Goal: Information Seeking & Learning: Learn about a topic

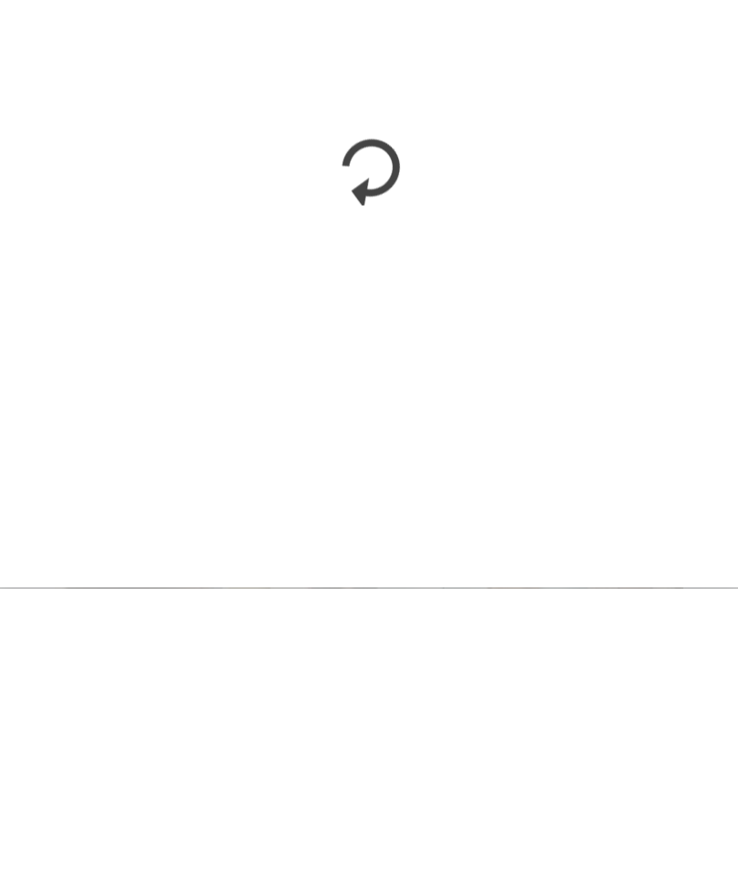
scroll to position [1222, 0]
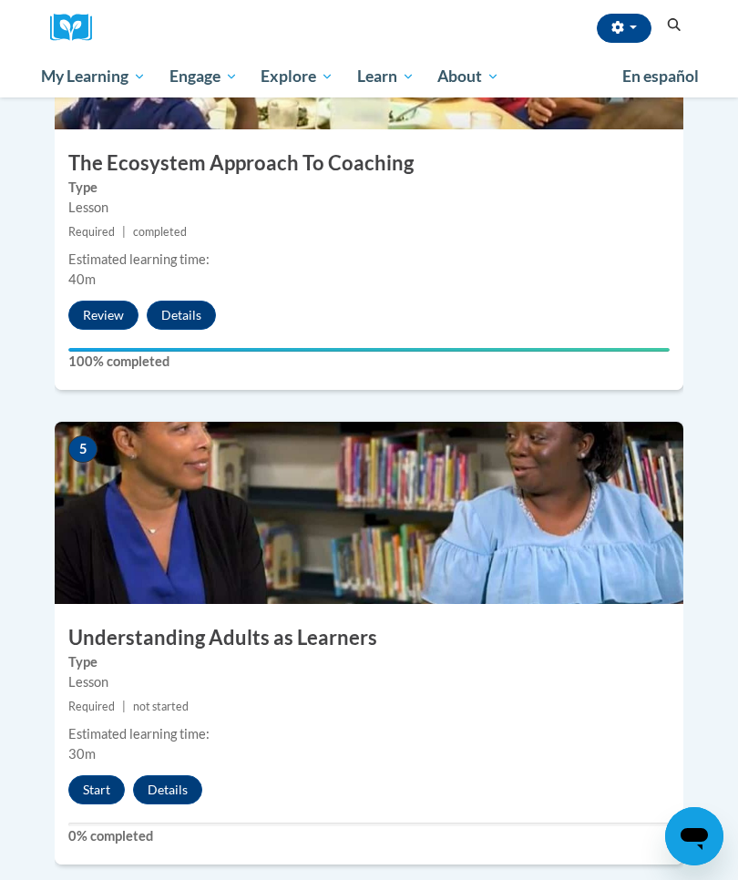
scroll to position [2076, 0]
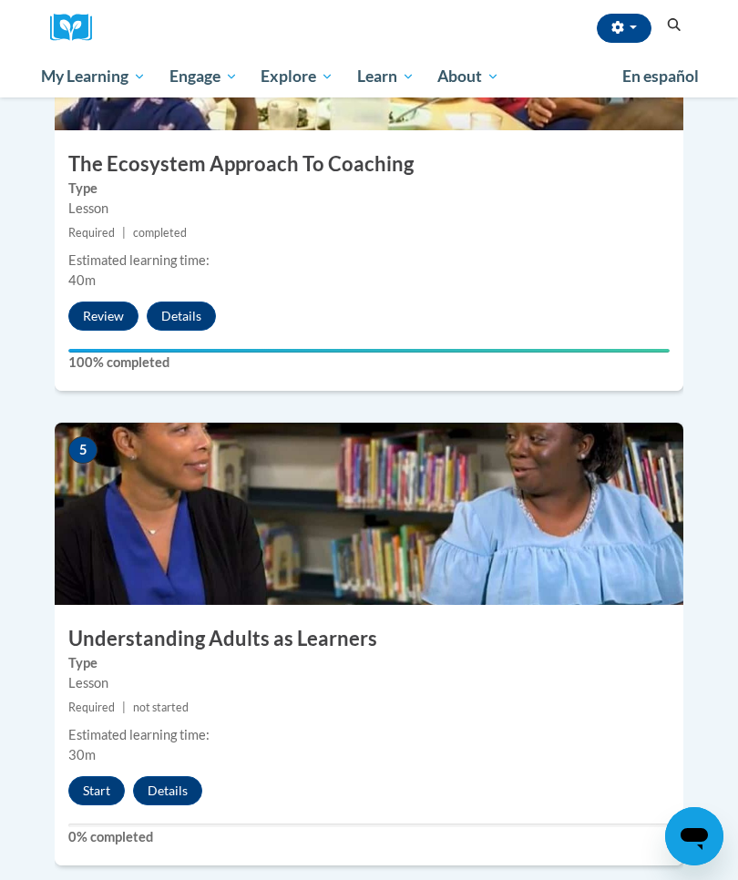
click at [95, 776] on button "Start" at bounding box center [96, 790] width 56 height 29
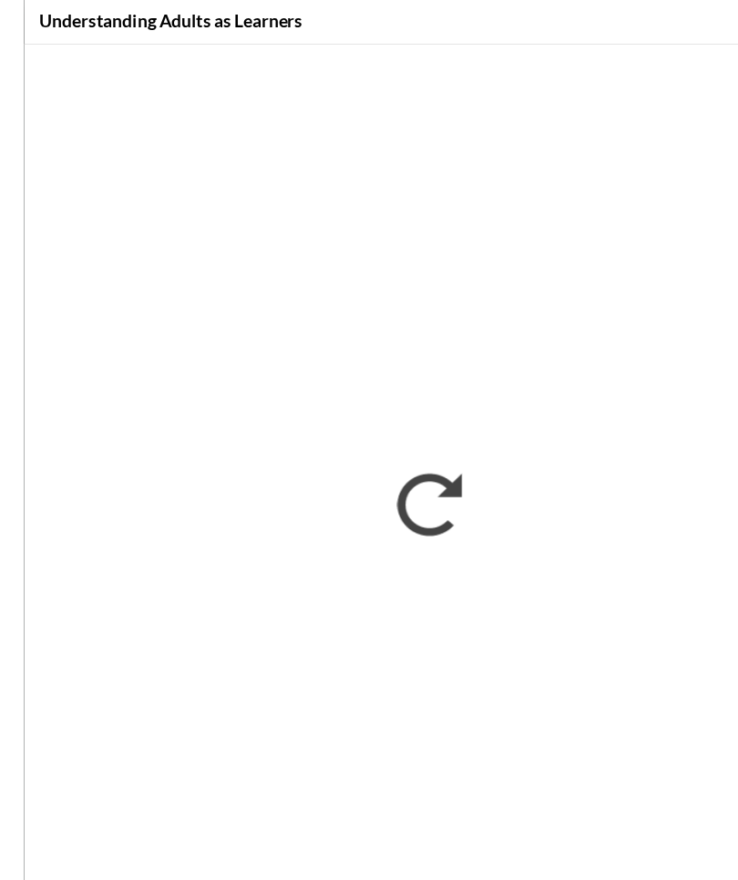
scroll to position [2100, 0]
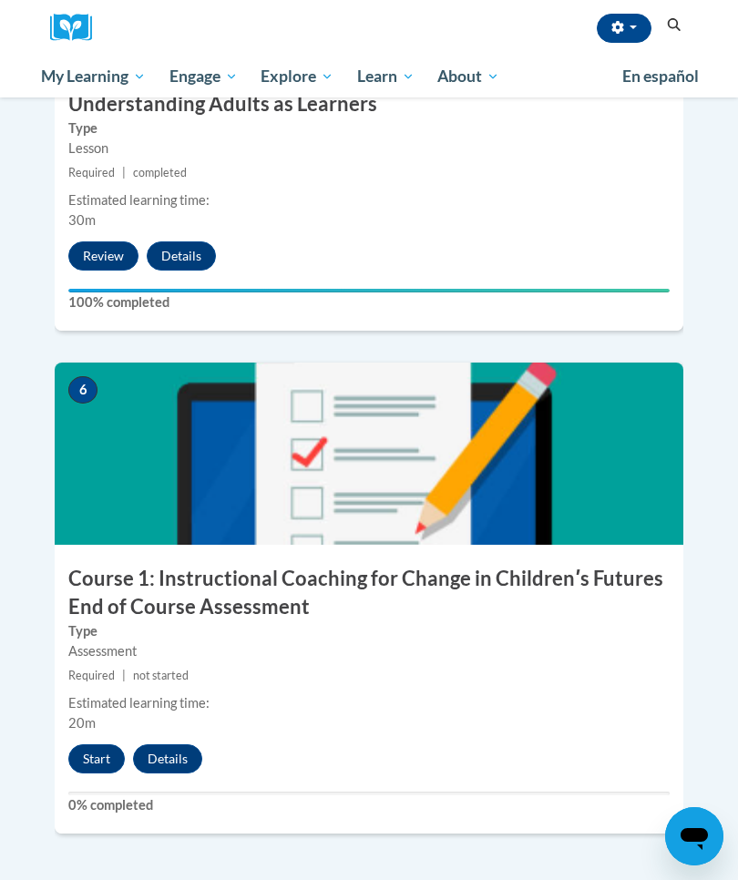
scroll to position [2611, 0]
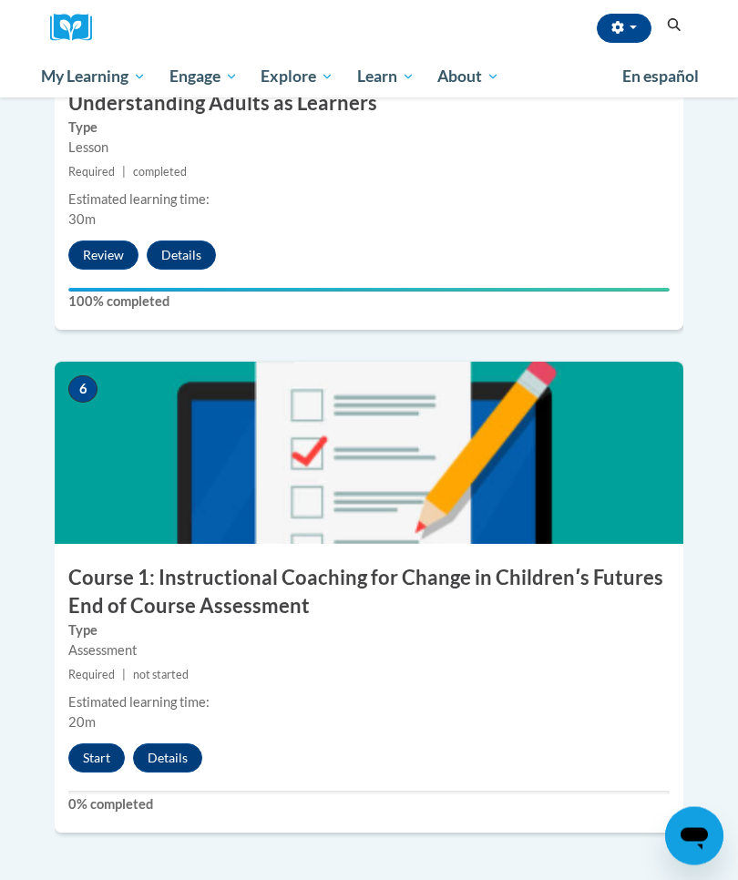
click at [101, 744] on button "Start" at bounding box center [96, 758] width 56 height 29
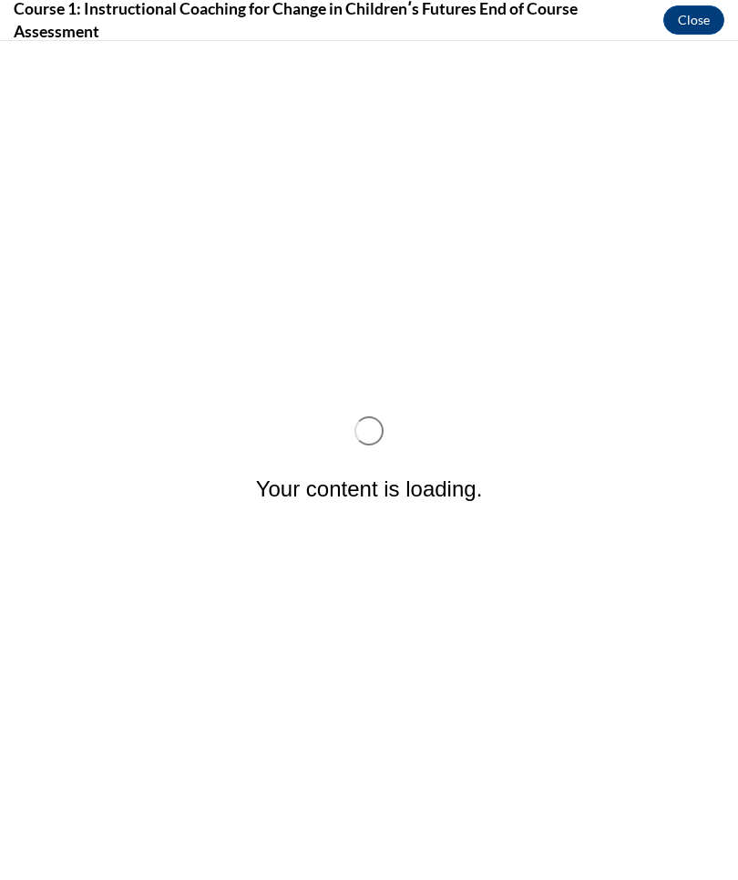
scroll to position [0, 0]
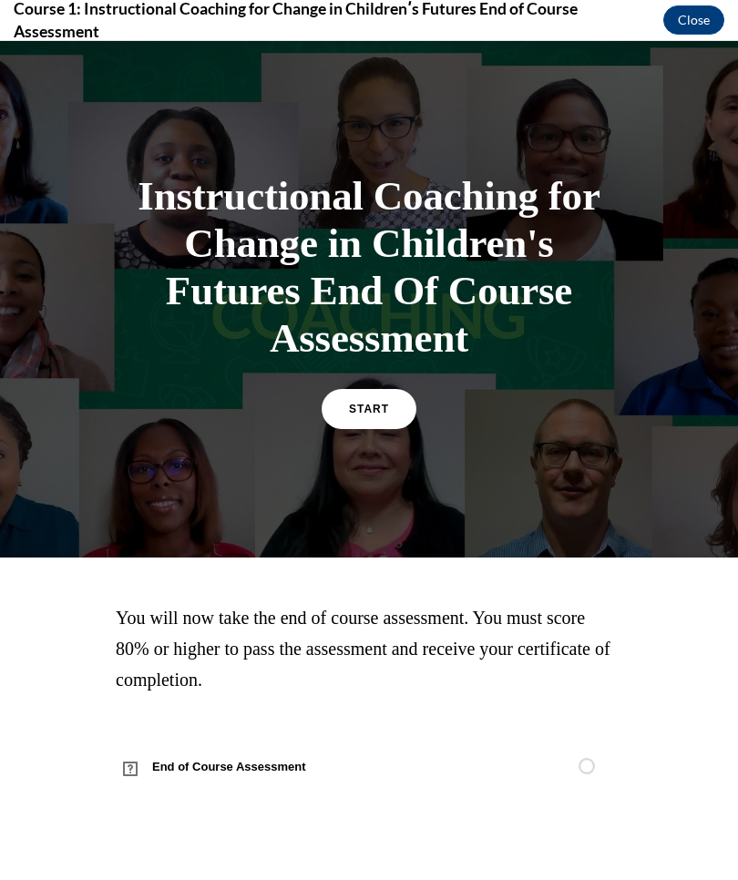
click at [385, 403] on span "START" at bounding box center [369, 409] width 40 height 13
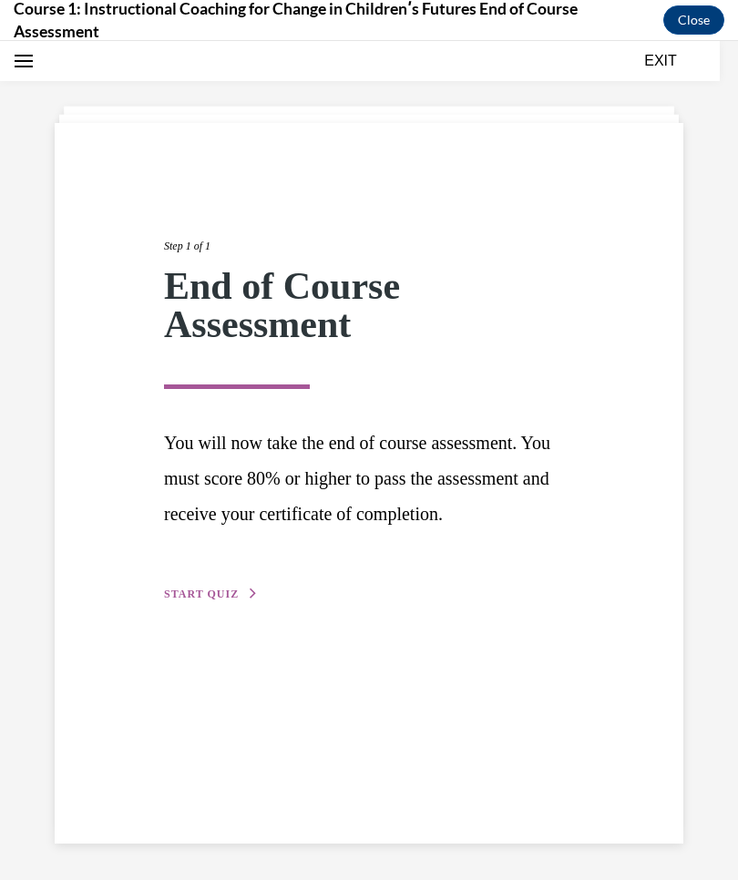
click at [220, 600] on span "START QUIZ" at bounding box center [201, 594] width 75 height 13
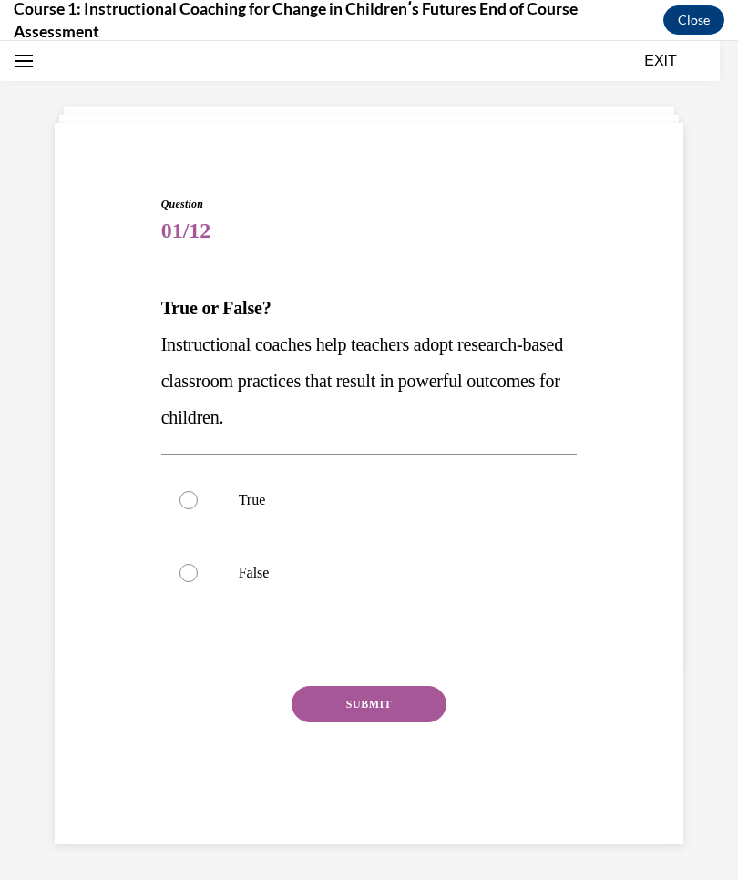
click at [200, 505] on label "True" at bounding box center [369, 500] width 416 height 73
click at [198, 505] on input "True" at bounding box center [188, 500] width 18 height 18
radio input "true"
click at [404, 697] on button "SUBMIT" at bounding box center [369, 704] width 155 height 36
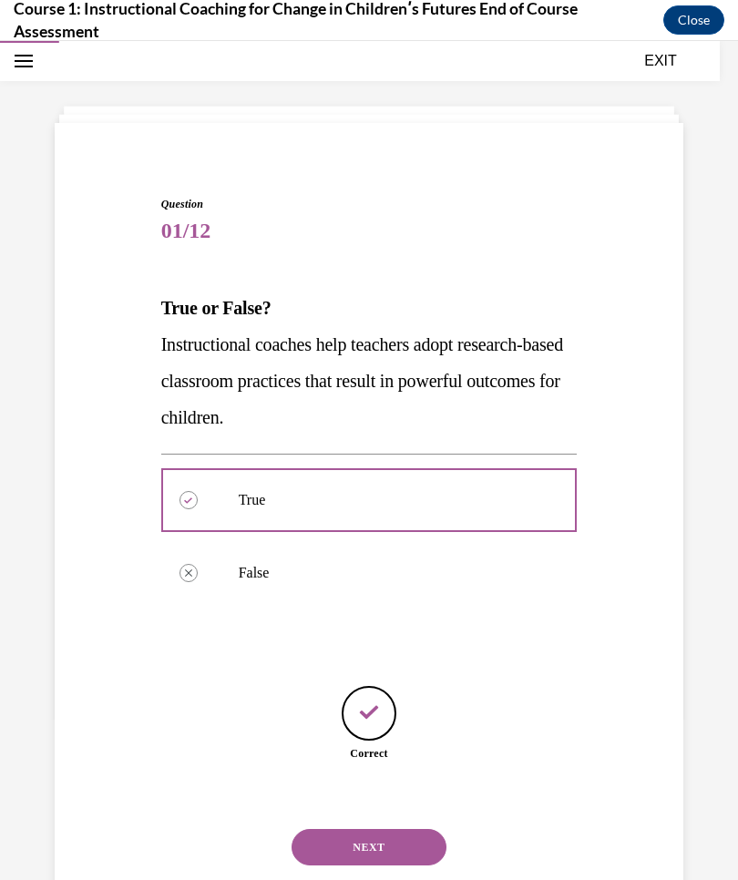
click at [392, 829] on button "NEXT" at bounding box center [369, 847] width 155 height 36
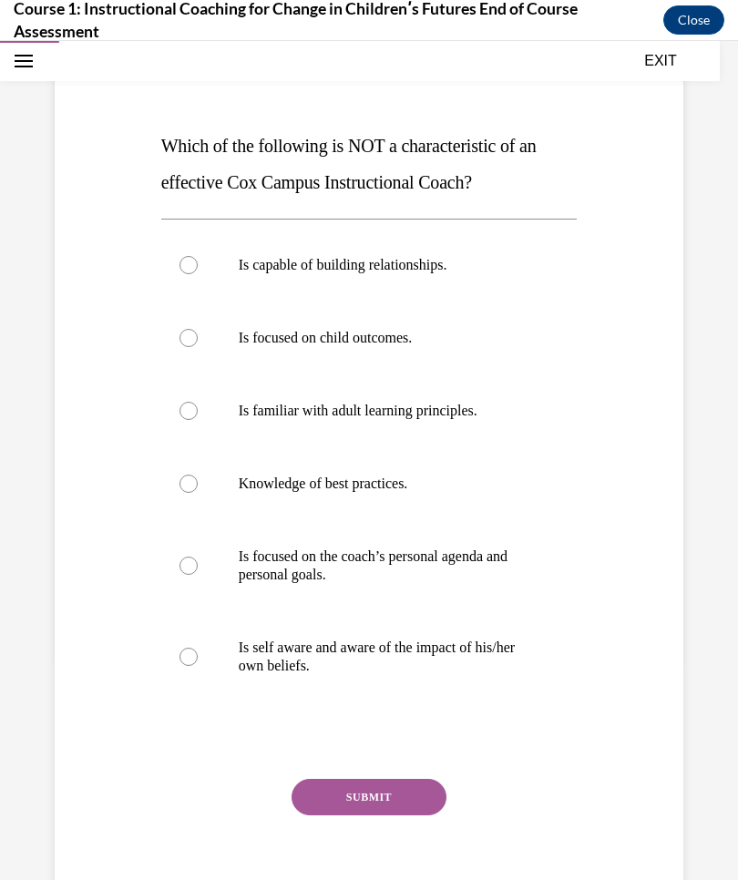
scroll to position [164, 0]
click at [200, 655] on label "Is self aware and aware of the impact of his/her own beliefs." at bounding box center [369, 656] width 416 height 91
click at [198, 655] on input "Is self aware and aware of the impact of his/her own beliefs." at bounding box center [188, 657] width 18 height 18
radio input "true"
click at [398, 794] on button "SUBMIT" at bounding box center [369, 797] width 155 height 36
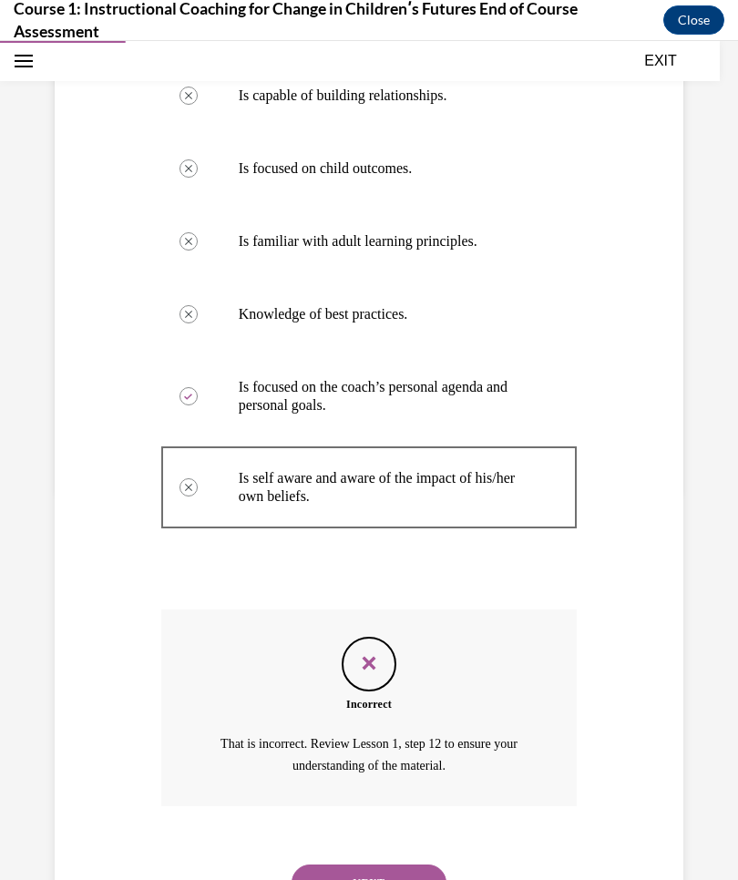
scroll to position [332, 0]
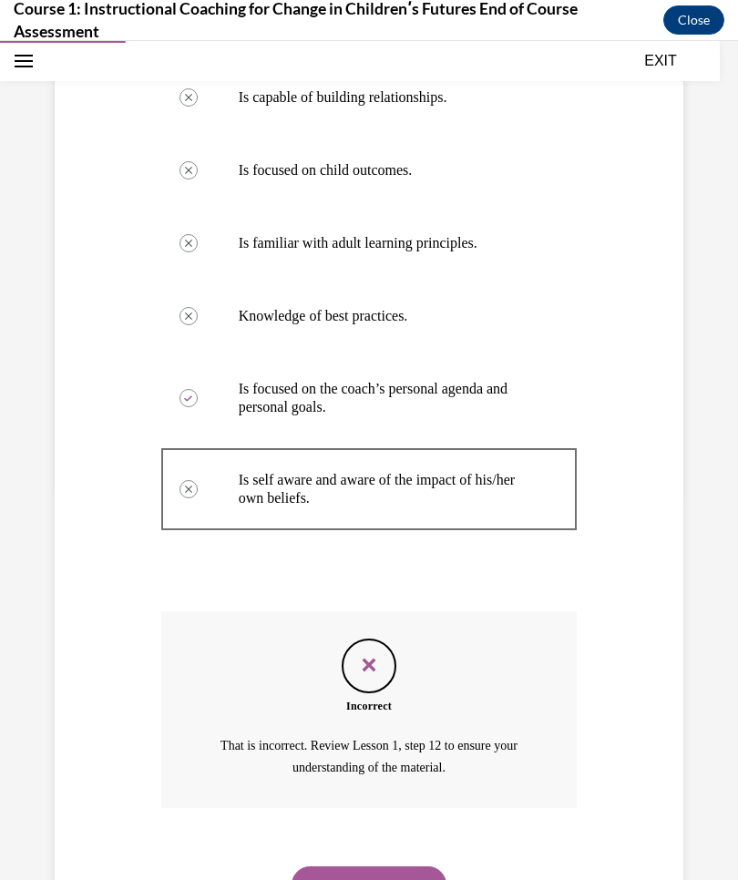
click at [386, 866] on button "NEXT" at bounding box center [369, 884] width 155 height 36
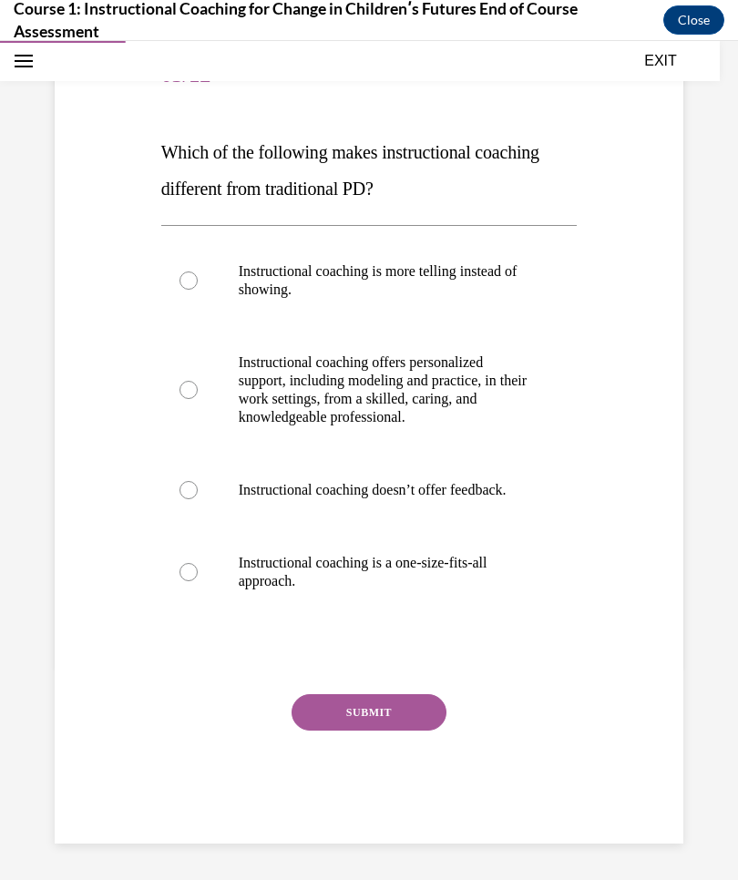
scroll to position [73, 0]
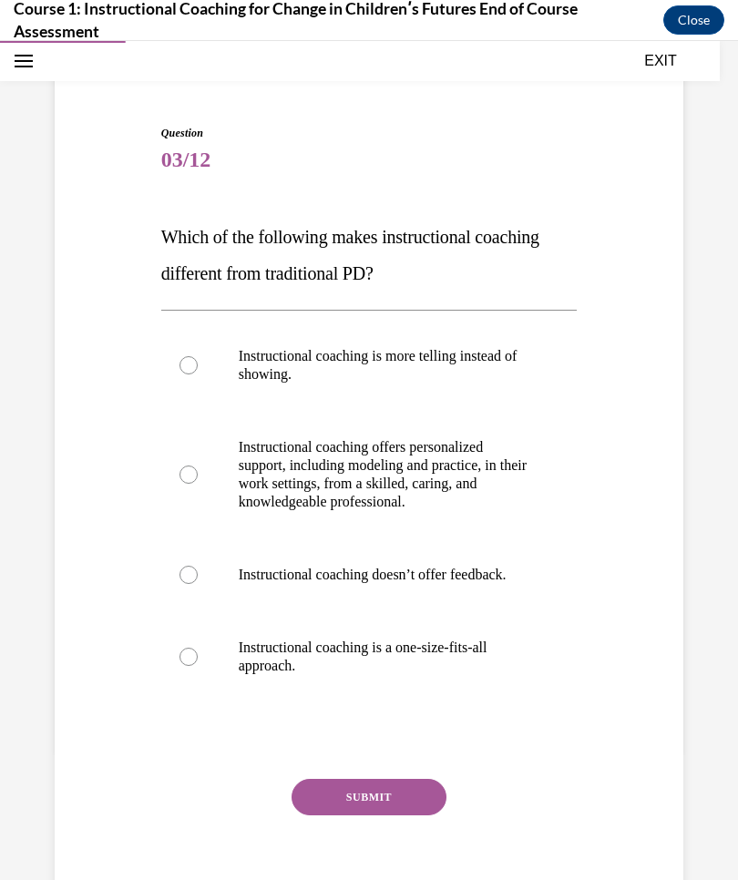
click at [183, 465] on label "Instructional coaching offers personalized support, including modeling and prac…" at bounding box center [369, 475] width 416 height 128
click at [183, 466] on input "Instructional coaching offers personalized support, including modeling and prac…" at bounding box center [188, 475] width 18 height 18
radio input "true"
click at [395, 799] on button "SUBMIT" at bounding box center [369, 797] width 155 height 36
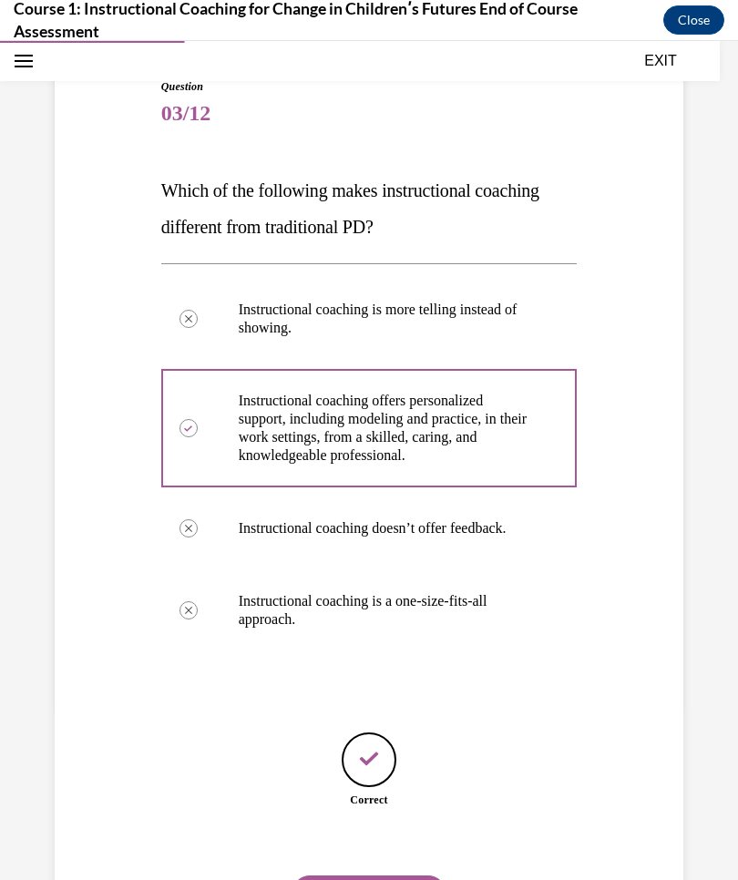
scroll to position [130, 0]
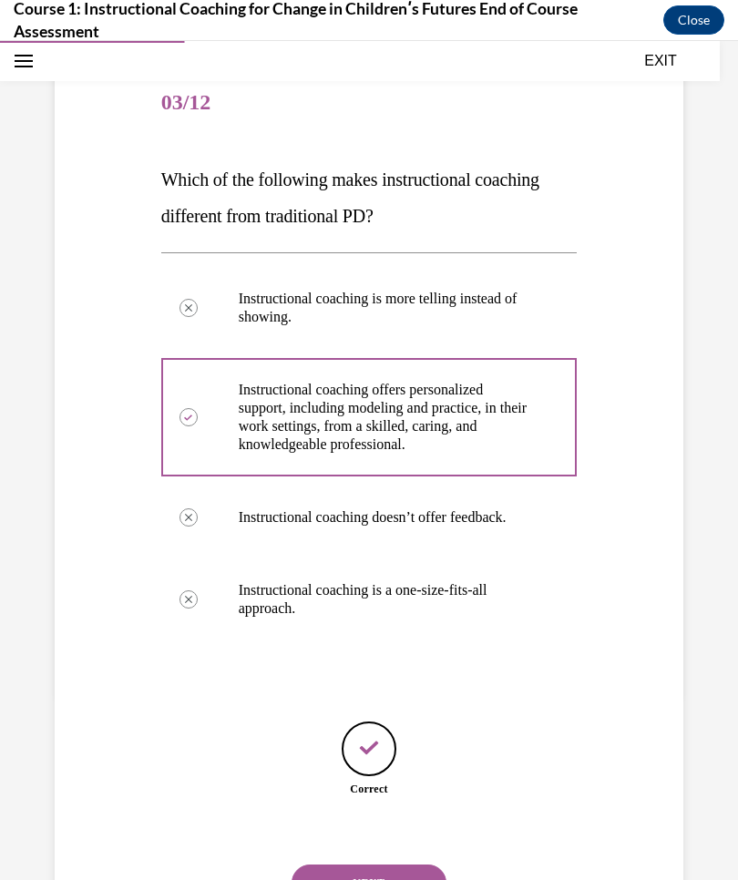
click at [393, 865] on button "NEXT" at bounding box center [369, 883] width 155 height 36
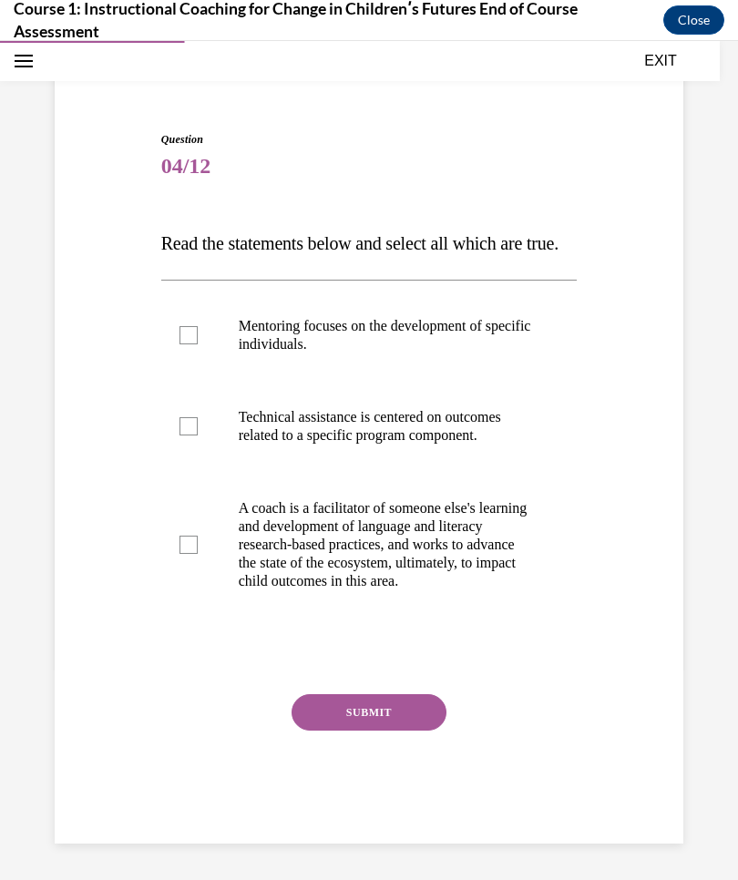
scroll to position [36, 0]
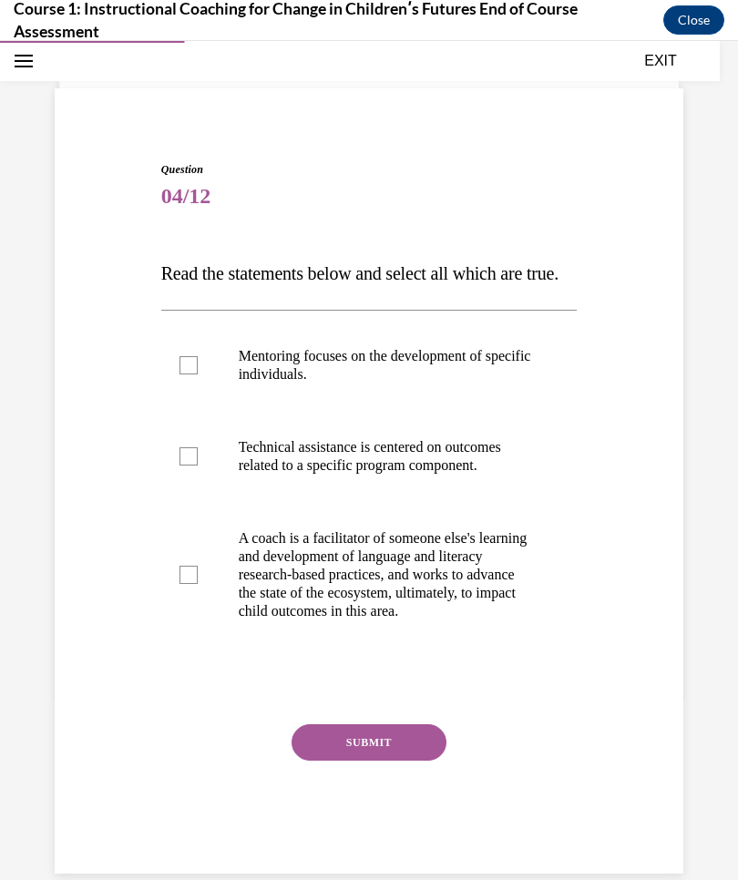
click at [185, 374] on div at bounding box center [188, 365] width 18 height 18
click at [185, 374] on input "Mentoring focuses on the development of specific individuals." at bounding box center [188, 365] width 18 height 18
checkbox input "true"
click at [193, 584] on div at bounding box center [188, 575] width 18 height 18
click at [193, 584] on input "A coach is a facilitator of someone else's learning and development of language…" at bounding box center [188, 575] width 18 height 18
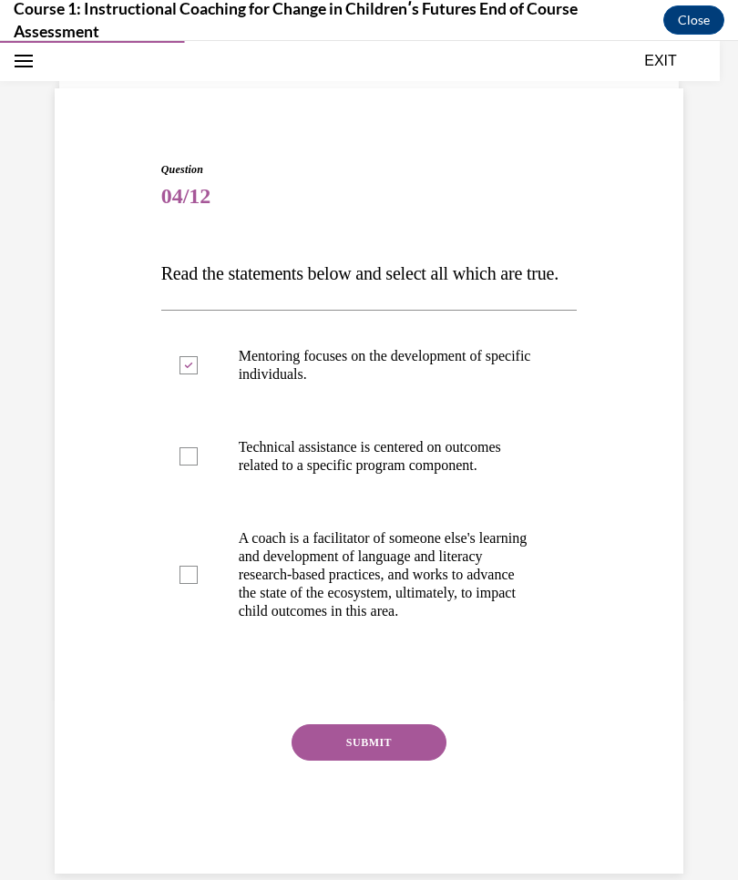
checkbox input "true"
click at [396, 761] on button "SUBMIT" at bounding box center [369, 742] width 155 height 36
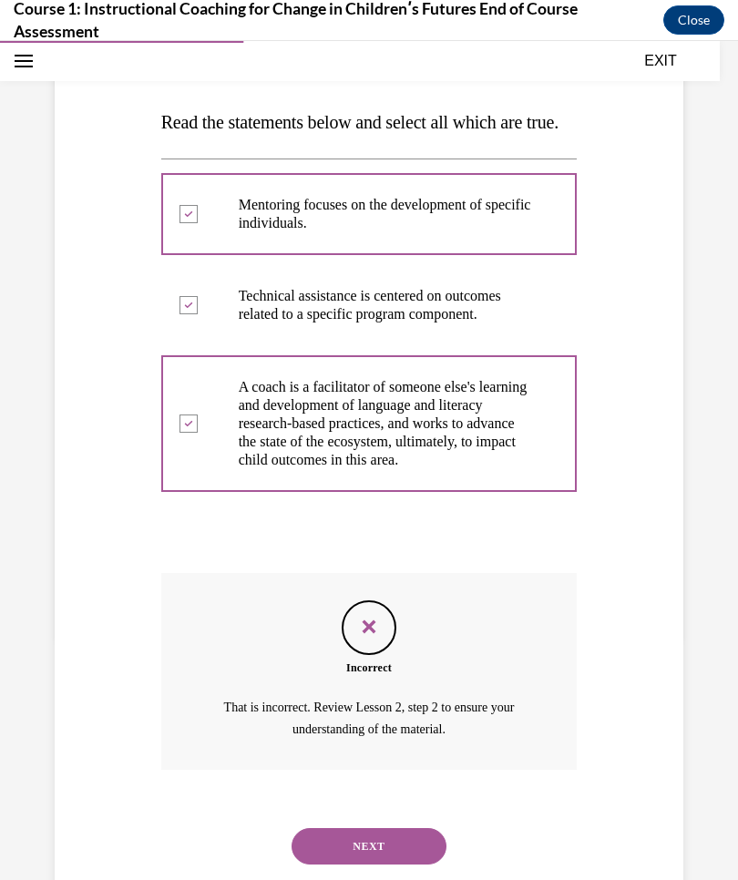
scroll to position [204, 0]
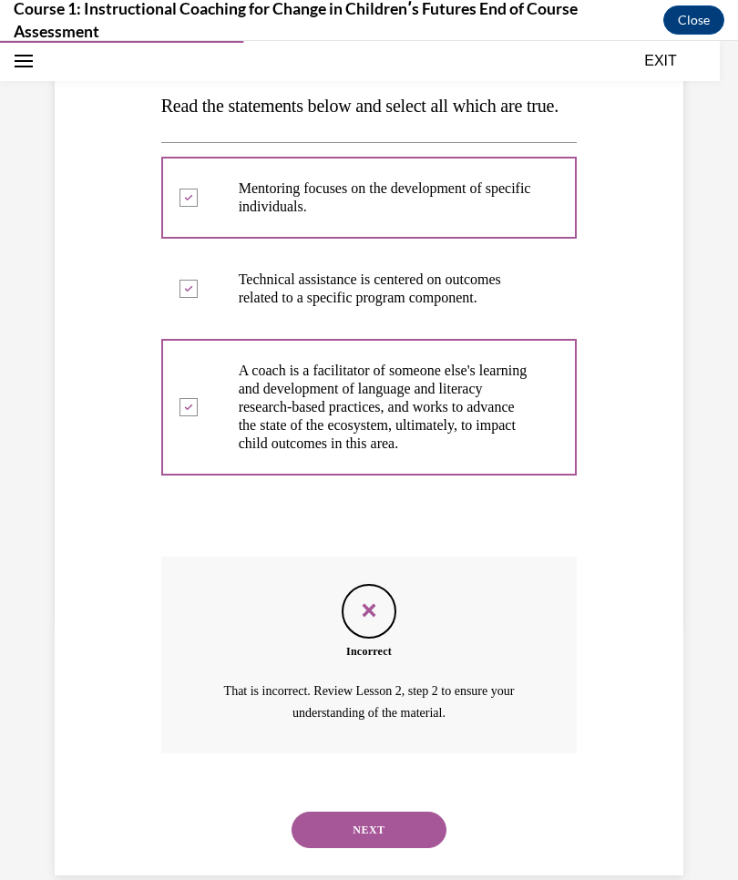
click at [170, 323] on label "Technical assistance is centered on outcomes related to a specific program comp…" at bounding box center [369, 288] width 416 height 91
click at [369, 848] on button "NEXT" at bounding box center [369, 830] width 155 height 36
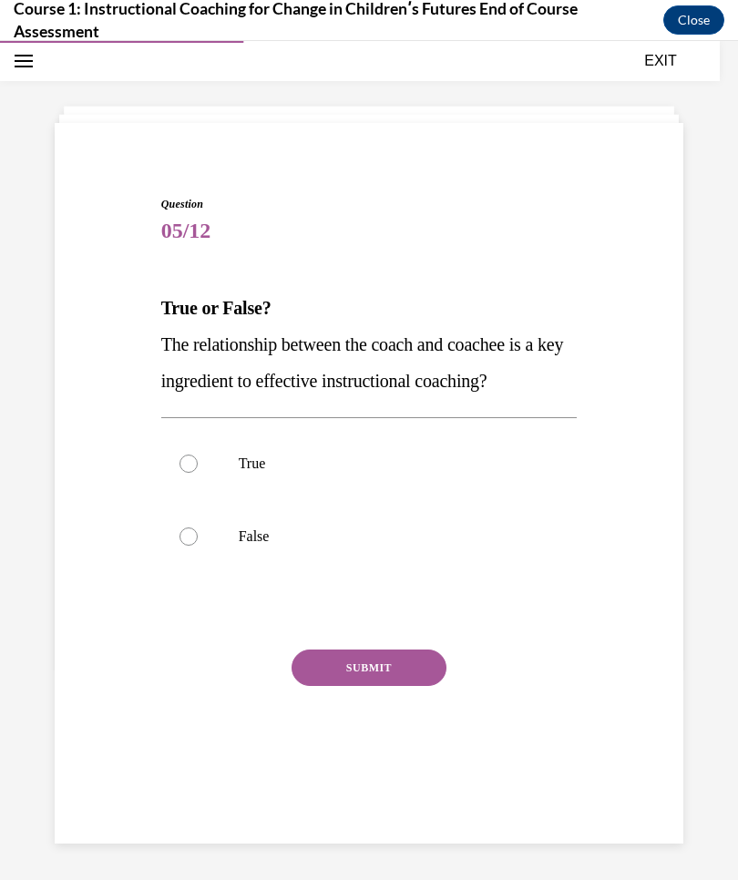
scroll to position [2, 0]
click at [177, 462] on label "True" at bounding box center [369, 463] width 416 height 73
click at [179, 462] on input "True" at bounding box center [188, 464] width 18 height 18
radio input "true"
click at [392, 659] on button "SUBMIT" at bounding box center [369, 668] width 155 height 36
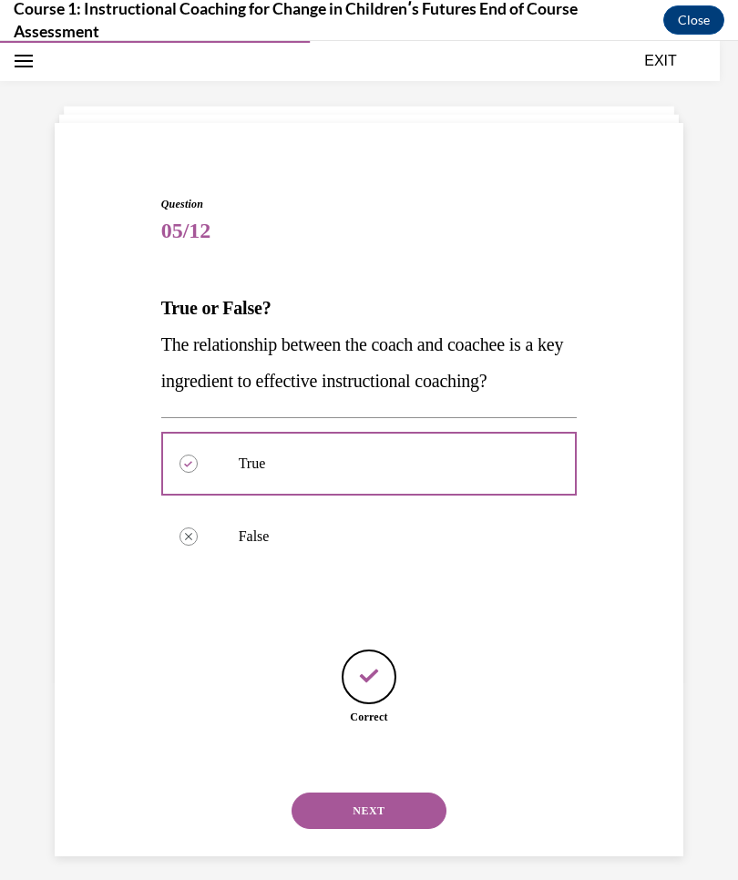
click at [402, 793] on button "NEXT" at bounding box center [369, 811] width 155 height 36
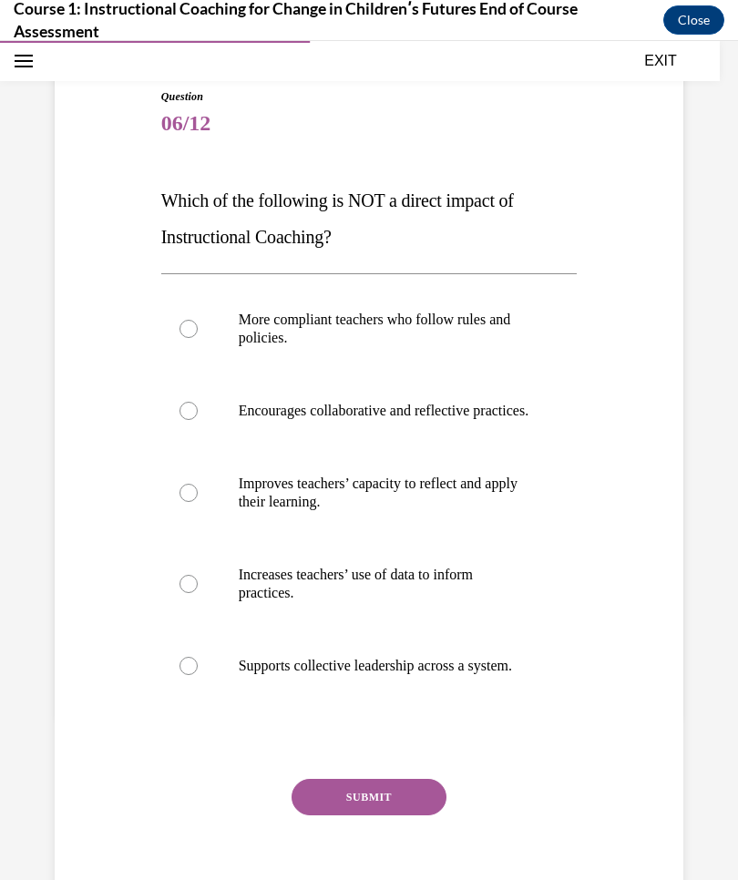
scroll to position [120, 0]
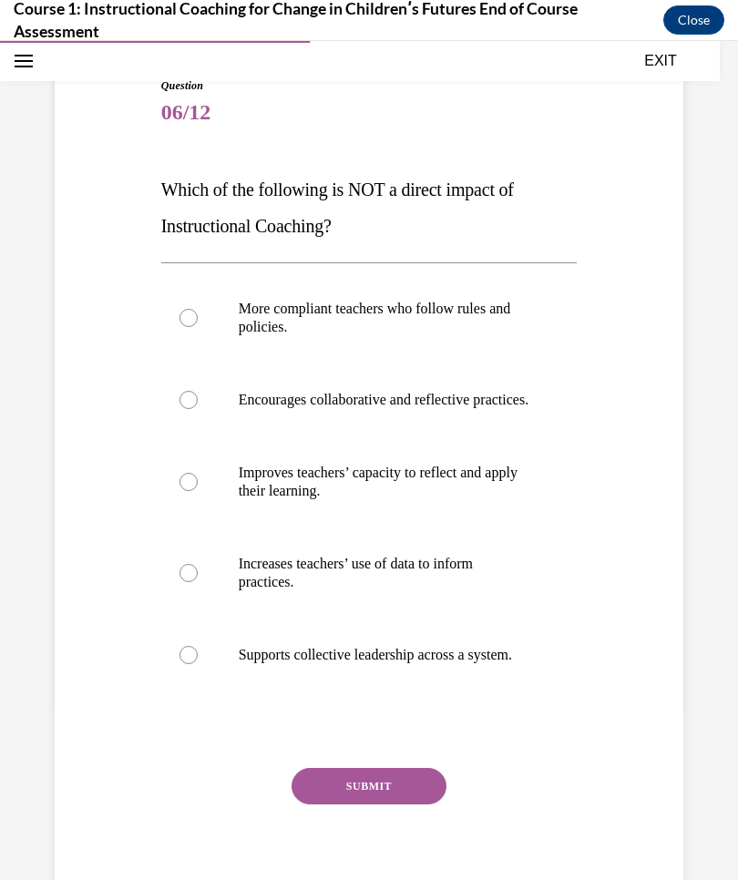
click at [200, 338] on label "More compliant teachers who follow rules and policies." at bounding box center [369, 317] width 416 height 91
click at [198, 327] on input "More compliant teachers who follow rules and policies." at bounding box center [188, 318] width 18 height 18
radio input "true"
click at [403, 804] on button "SUBMIT" at bounding box center [369, 786] width 155 height 36
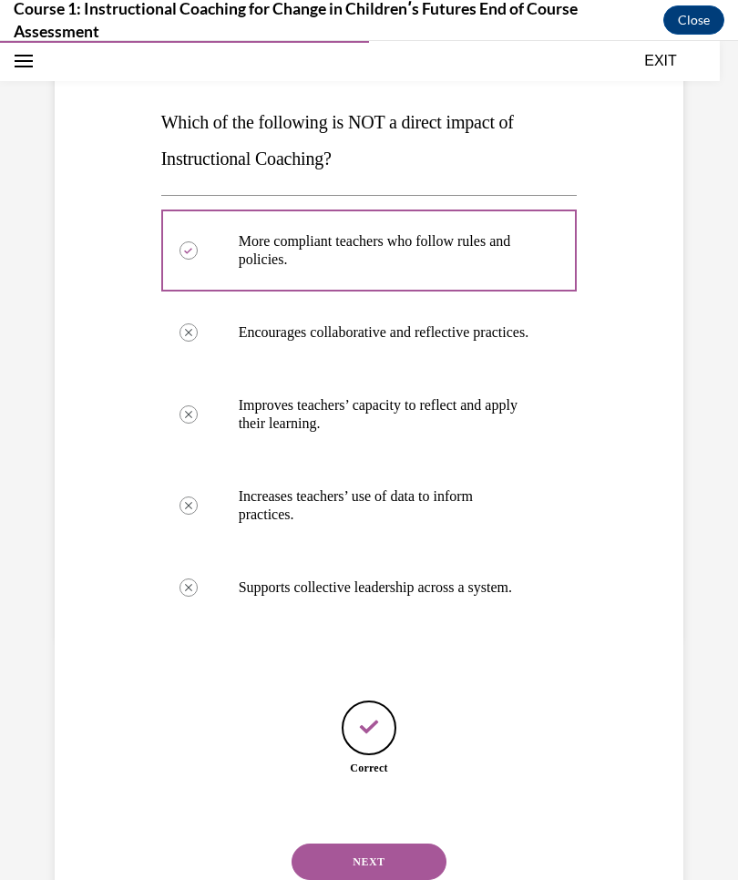
scroll to position [203, 0]
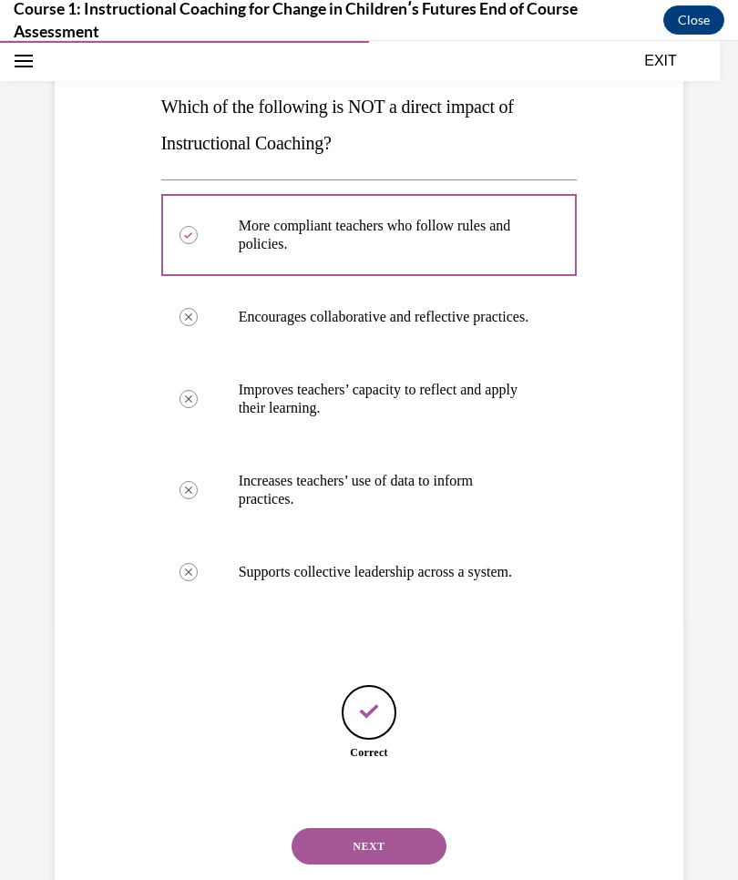
click at [385, 856] on button "NEXT" at bounding box center [369, 846] width 155 height 36
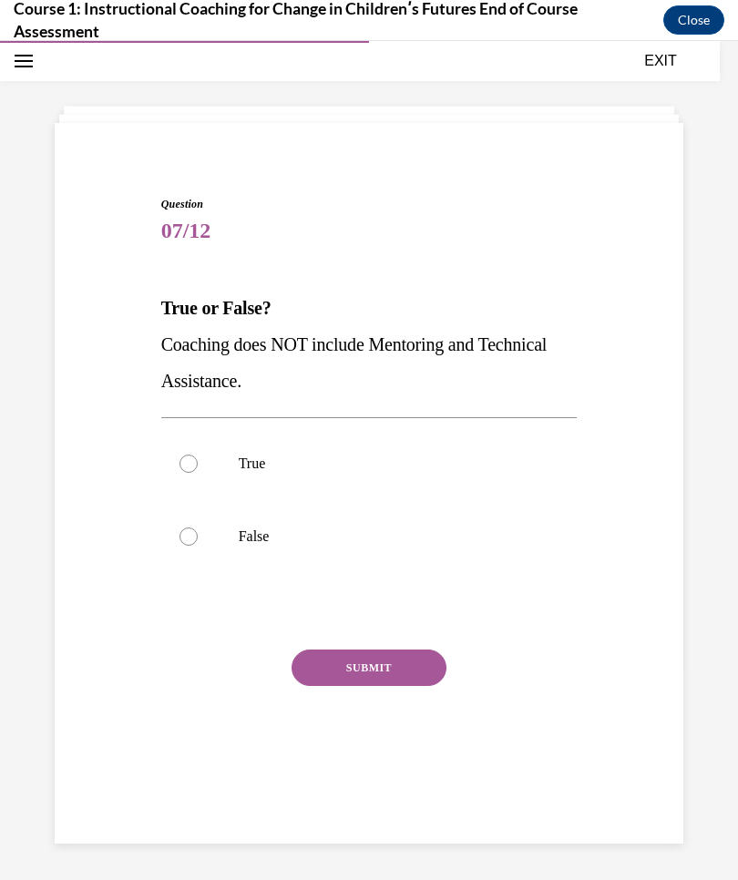
scroll to position [2, 0]
click at [196, 548] on label "False" at bounding box center [369, 536] width 416 height 73
click at [196, 546] on input "False" at bounding box center [188, 537] width 18 height 18
radio input "true"
click at [405, 670] on button "SUBMIT" at bounding box center [369, 668] width 155 height 36
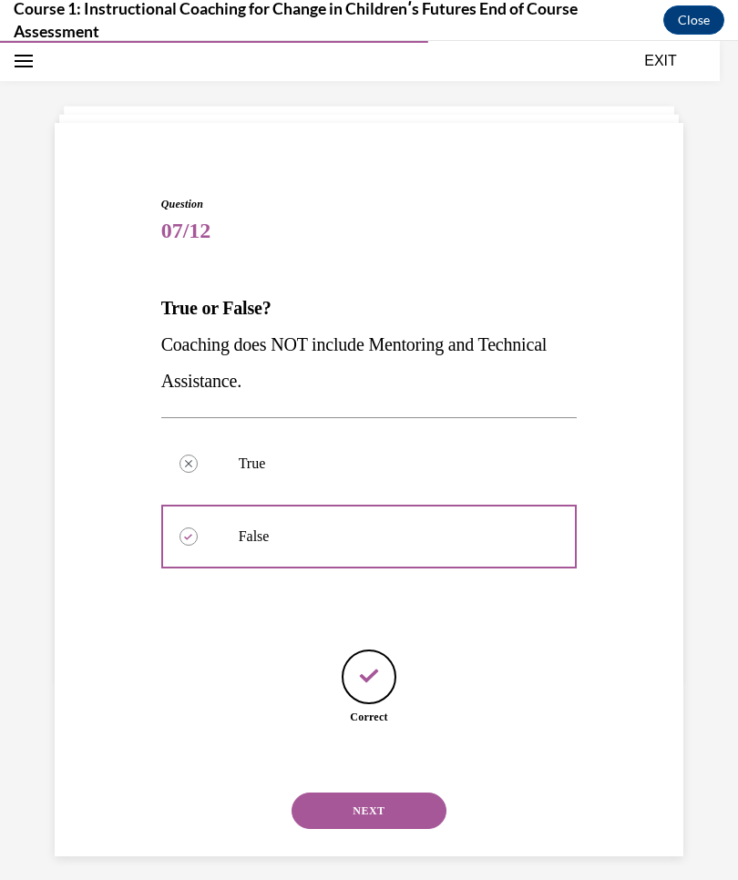
click at [395, 793] on button "NEXT" at bounding box center [369, 811] width 155 height 36
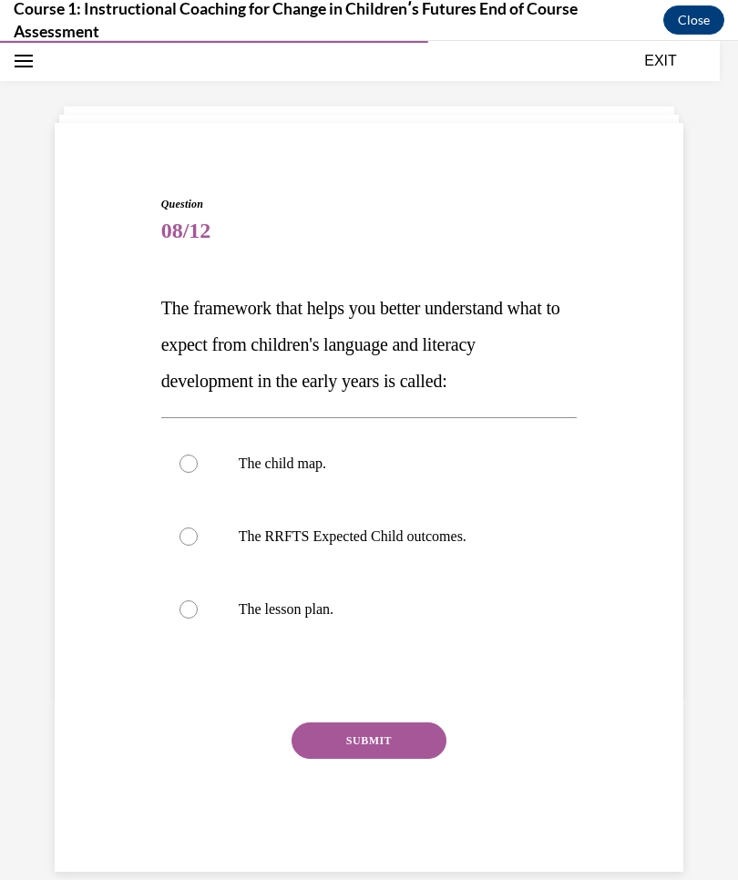
click at [190, 542] on div at bounding box center [188, 537] width 18 height 18
click at [190, 542] on input "The RRFTS Expected Child outcomes." at bounding box center [188, 537] width 18 height 18
radio input "true"
click at [400, 736] on button "SUBMIT" at bounding box center [369, 740] width 155 height 36
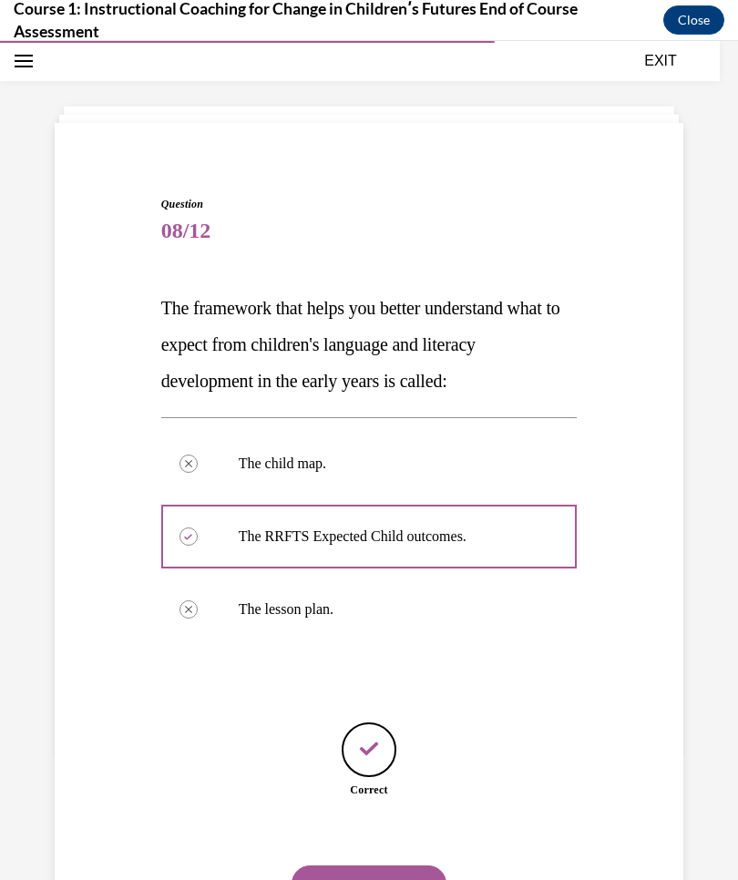
scroll to position [3, 0]
click at [398, 865] on button "NEXT" at bounding box center [369, 883] width 155 height 36
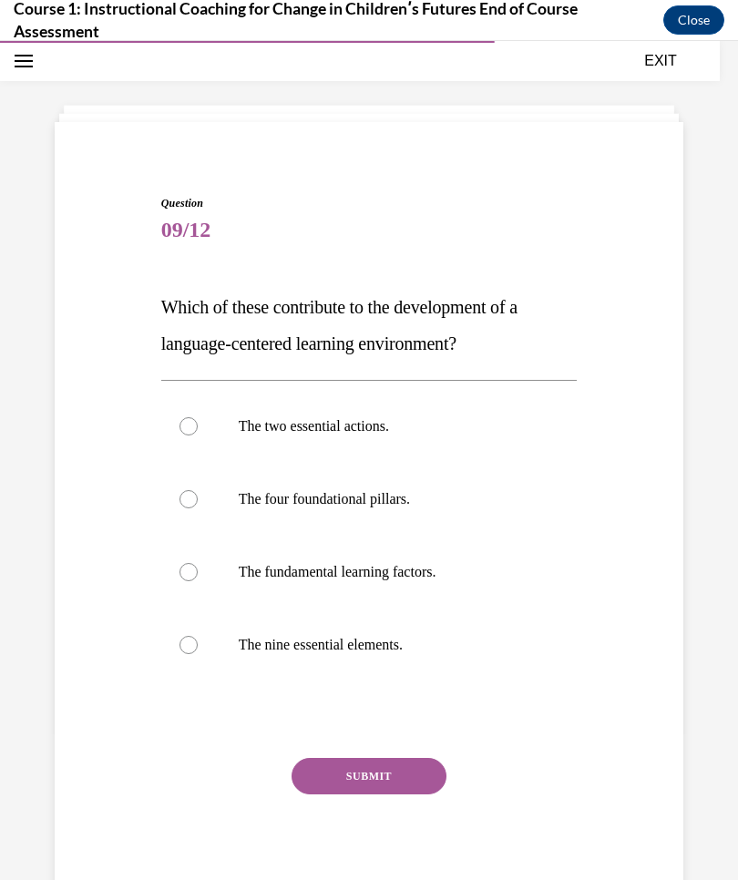
scroll to position [2, 0]
click at [199, 655] on label "The nine essential elements." at bounding box center [369, 646] width 416 height 73
click at [198, 655] on input "The nine essential elements." at bounding box center [188, 646] width 18 height 18
radio input "true"
click at [396, 786] on button "SUBMIT" at bounding box center [369, 777] width 155 height 36
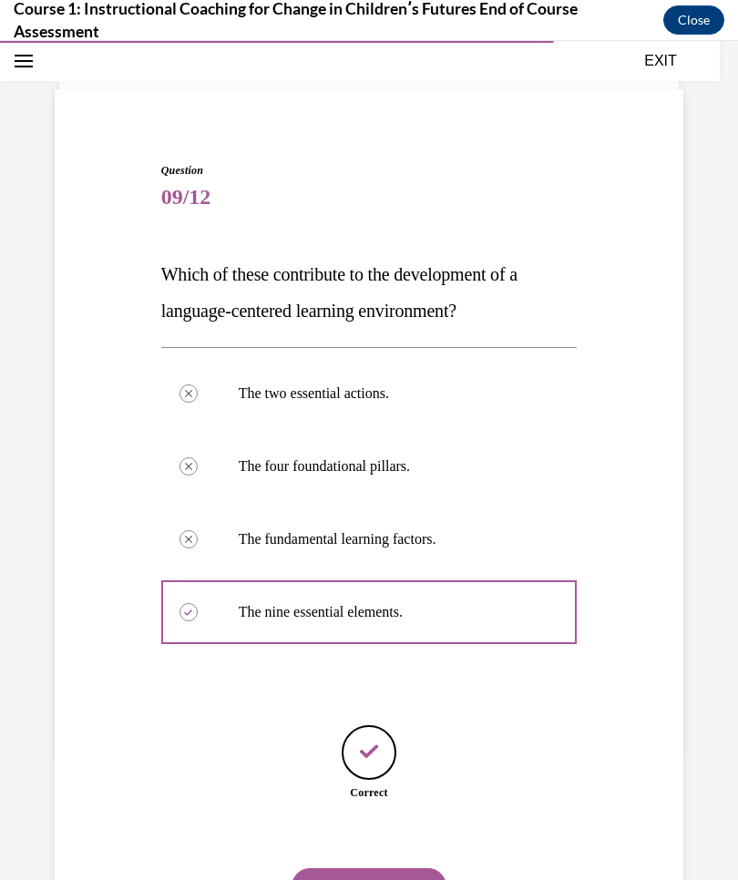
scroll to position [39, 0]
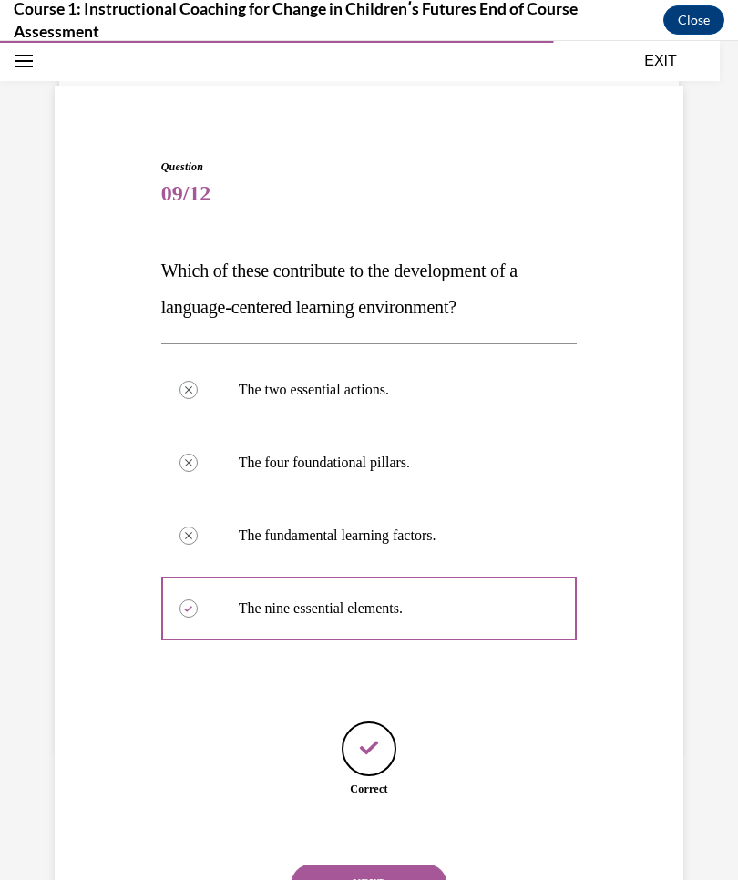
click at [384, 865] on button "NEXT" at bounding box center [369, 883] width 155 height 36
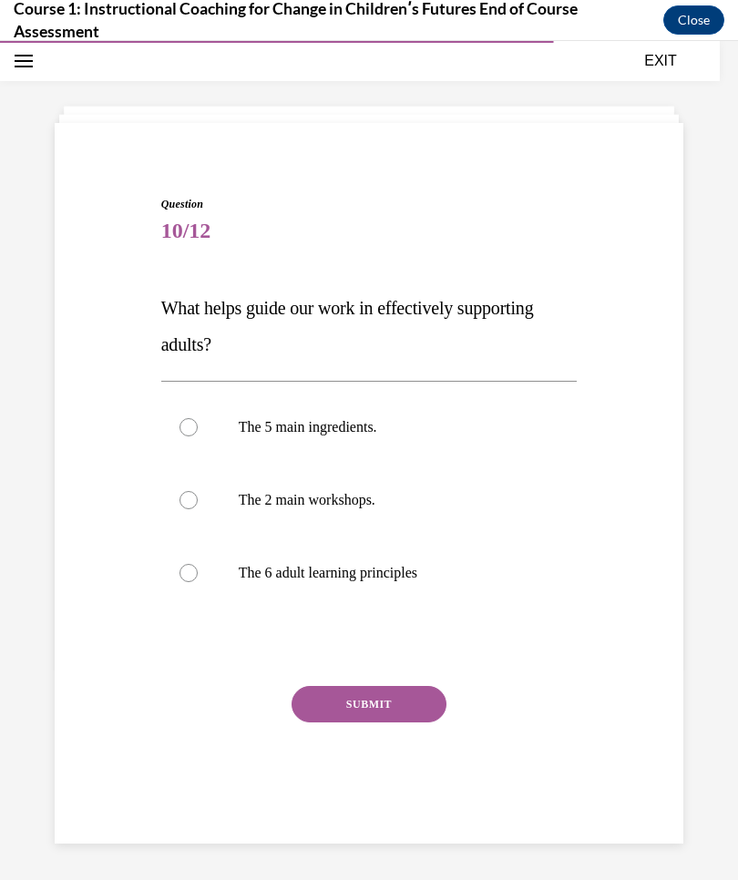
scroll to position [2, 0]
click at [197, 587] on label "The 6 adult learning principles" at bounding box center [369, 573] width 416 height 73
click at [197, 582] on input "The 6 adult learning principles" at bounding box center [188, 573] width 18 height 18
radio input "true"
click at [385, 699] on button "SUBMIT" at bounding box center [369, 704] width 155 height 36
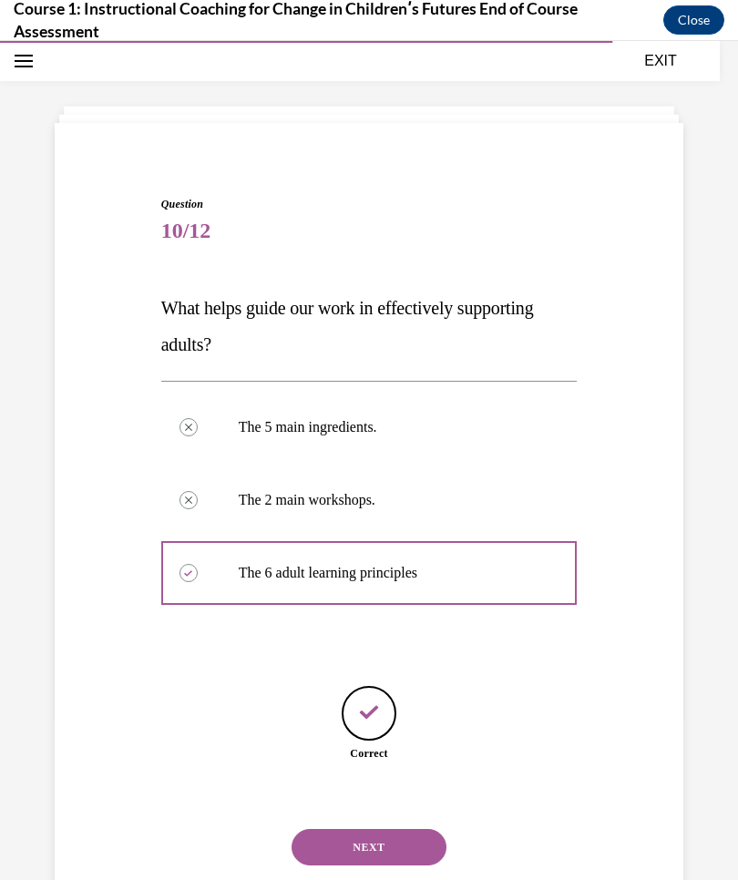
click at [388, 829] on button "NEXT" at bounding box center [369, 847] width 155 height 36
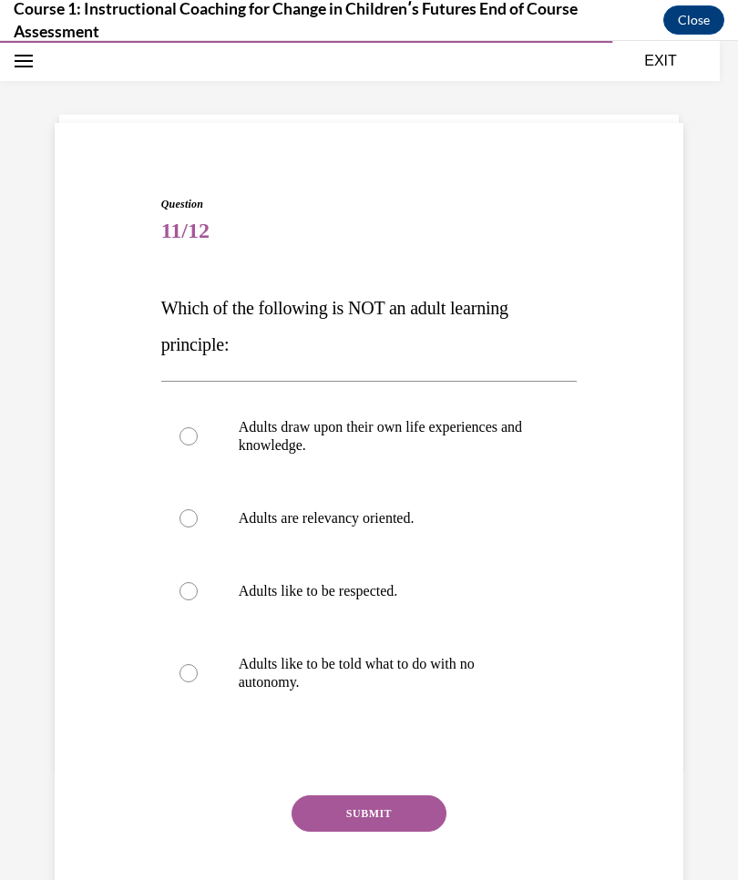
click at [192, 673] on div at bounding box center [188, 673] width 18 height 18
click at [192, 673] on input "Adults like to be told what to do with no autonomy." at bounding box center [188, 673] width 18 height 18
radio input "true"
click at [393, 803] on button "SUBMIT" at bounding box center [369, 813] width 155 height 36
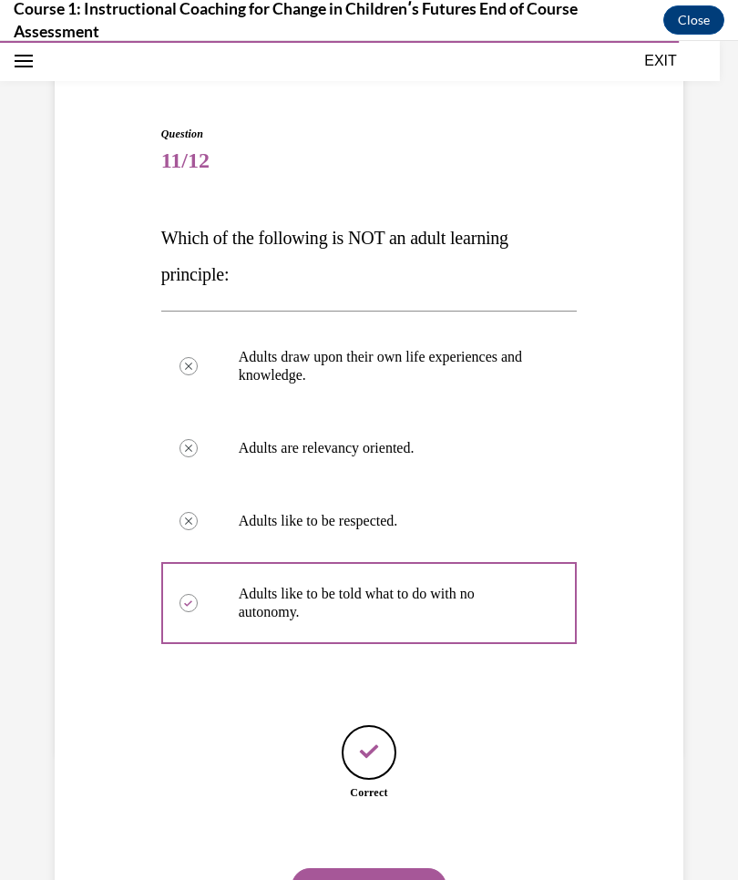
scroll to position [76, 0]
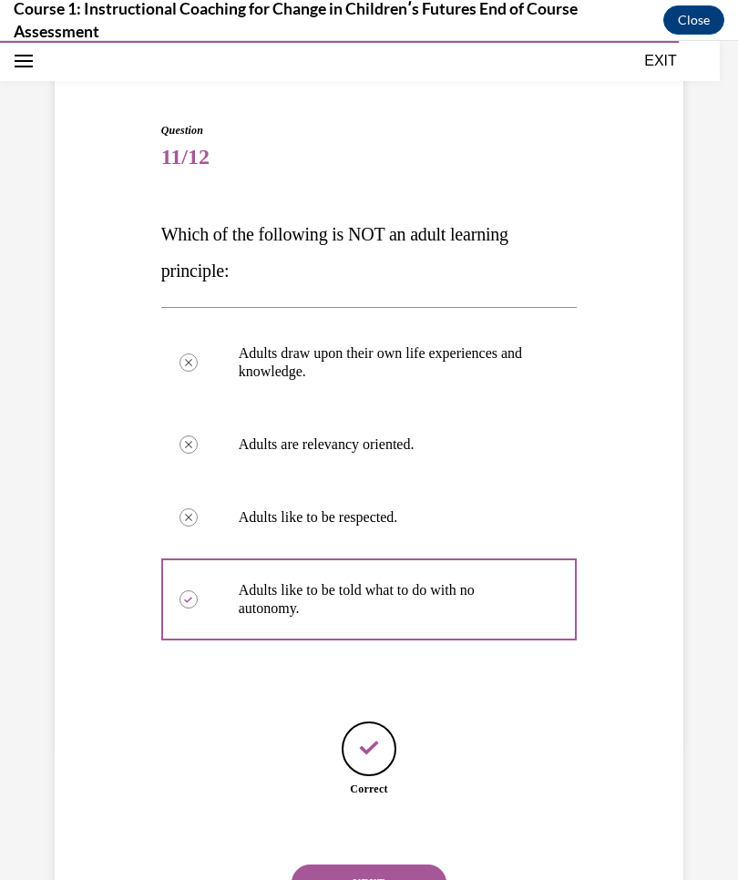
click at [395, 869] on button "NEXT" at bounding box center [369, 883] width 155 height 36
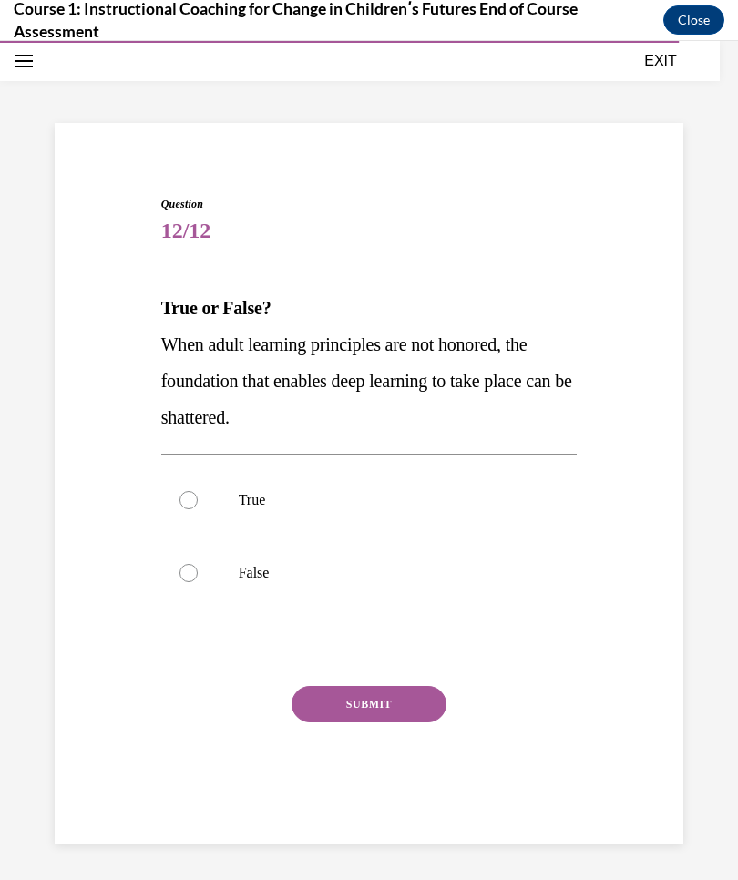
scroll to position [2, 0]
click at [194, 502] on div at bounding box center [188, 500] width 18 height 18
click at [194, 502] on input "True" at bounding box center [188, 500] width 18 height 18
radio input "true"
click at [400, 694] on button "SUBMIT" at bounding box center [369, 704] width 155 height 36
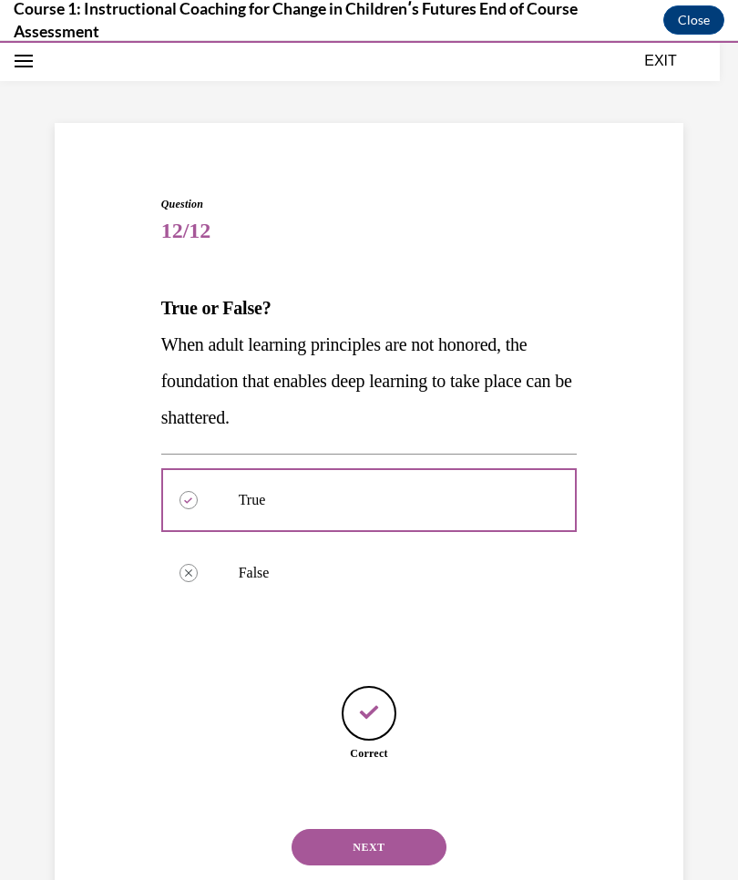
click at [395, 829] on button "NEXT" at bounding box center [369, 847] width 155 height 36
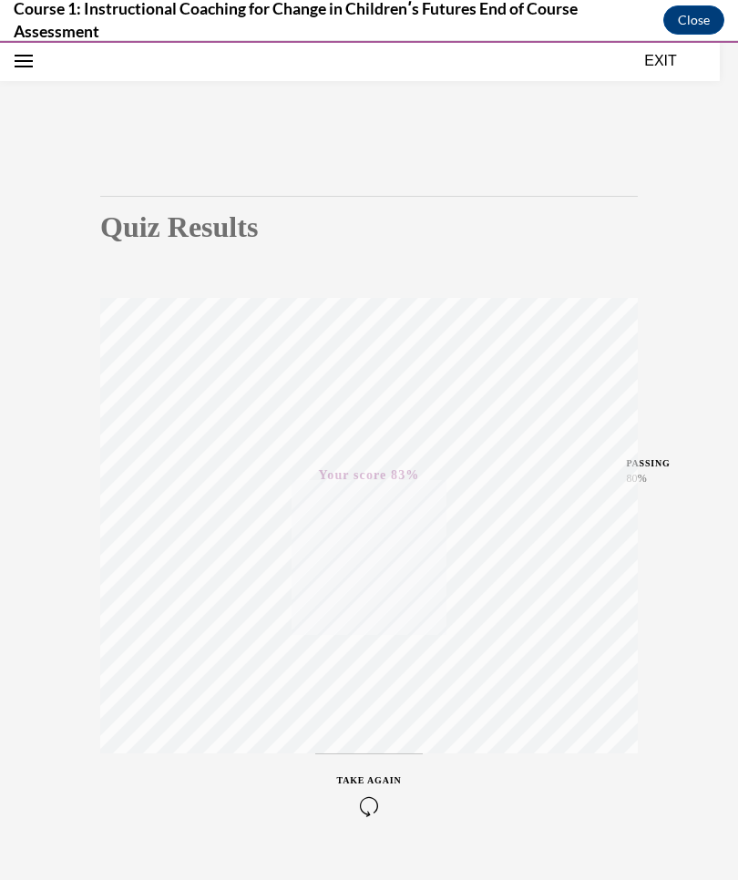
click at [661, 59] on button "EXIT" at bounding box center [660, 61] width 109 height 22
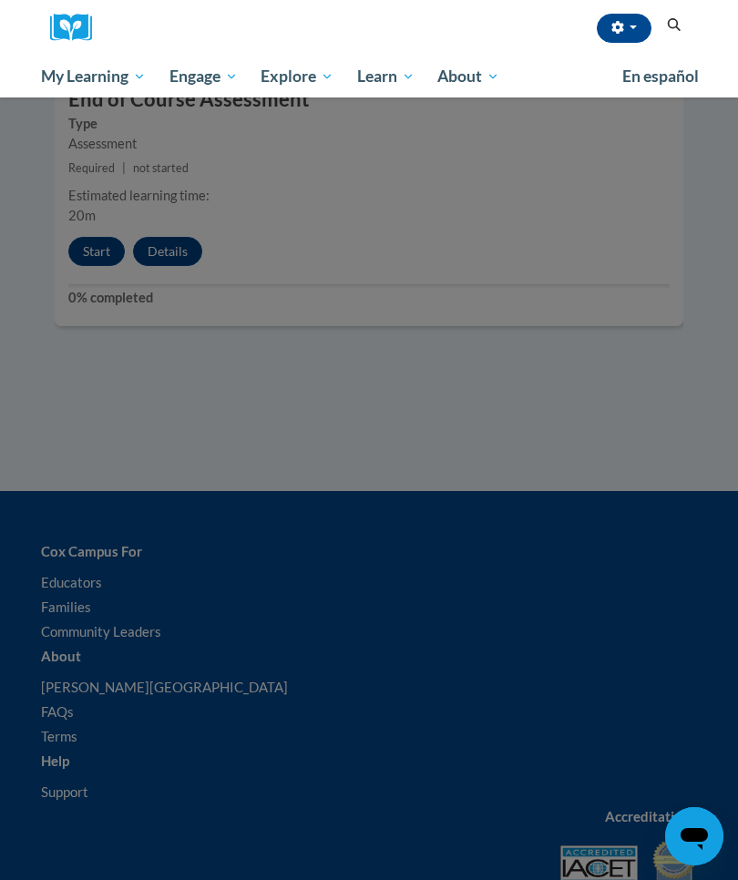
scroll to position [3241, 0]
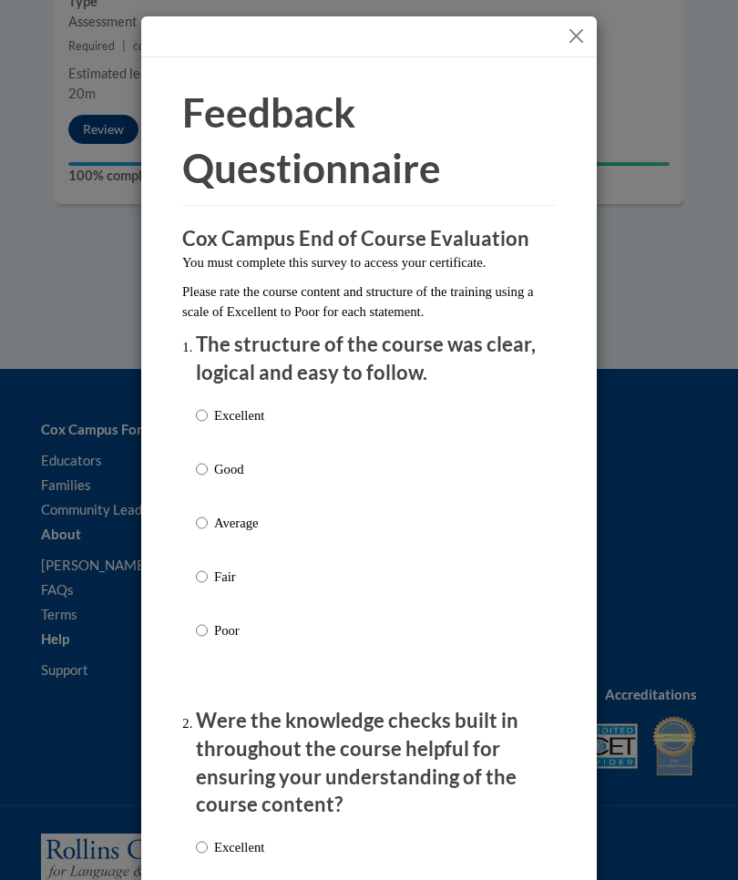
click at [205, 412] on input "Excellent" at bounding box center [202, 415] width 12 height 20
radio input "true"
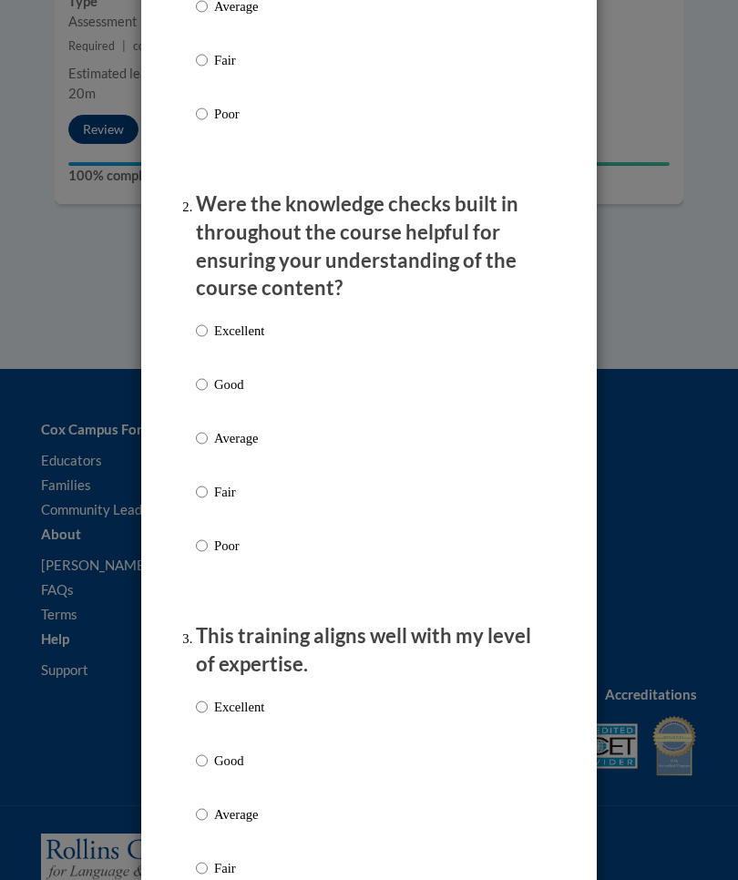
scroll to position [520, 0]
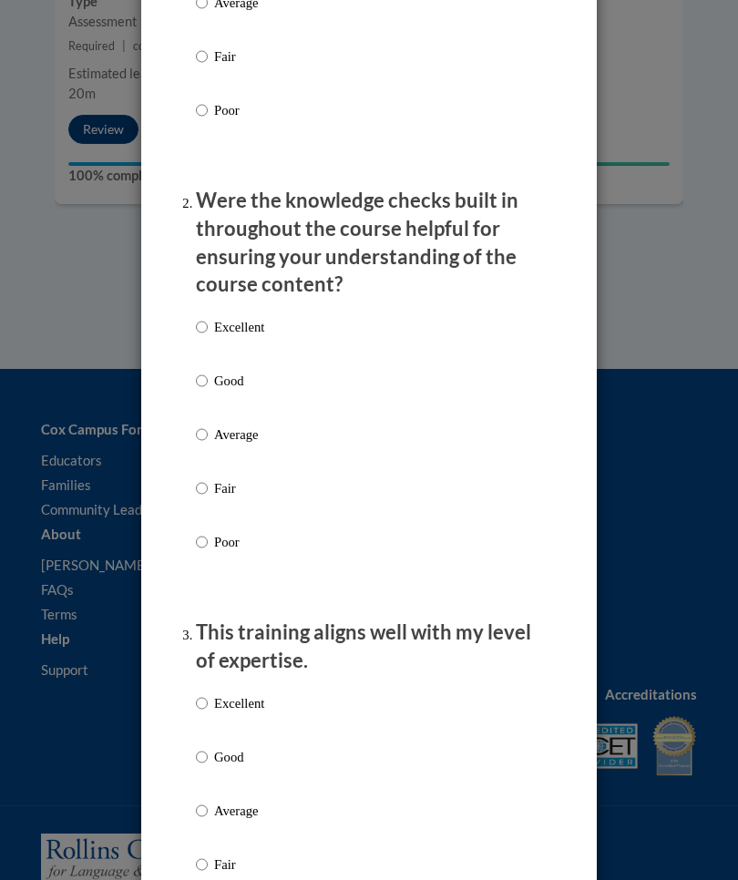
click at [212, 317] on label "Excellent" at bounding box center [230, 341] width 68 height 49
click at [208, 317] on input "Excellent" at bounding box center [202, 327] width 12 height 20
radio input "true"
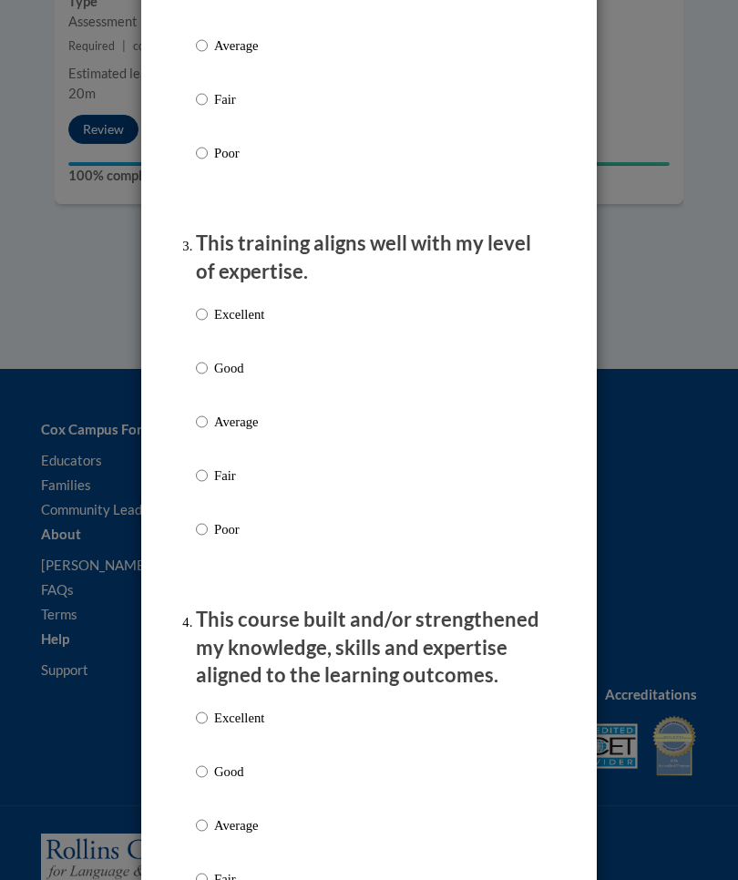
scroll to position [910, 0]
click at [203, 313] on input "Excellent" at bounding box center [202, 313] width 12 height 20
radio input "true"
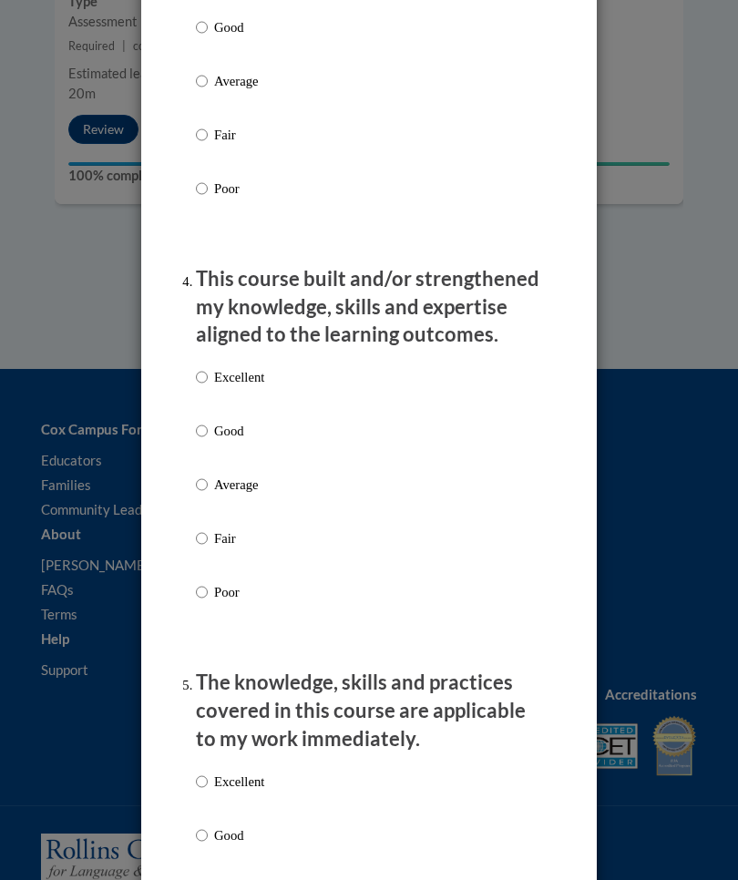
scroll to position [1253, 0]
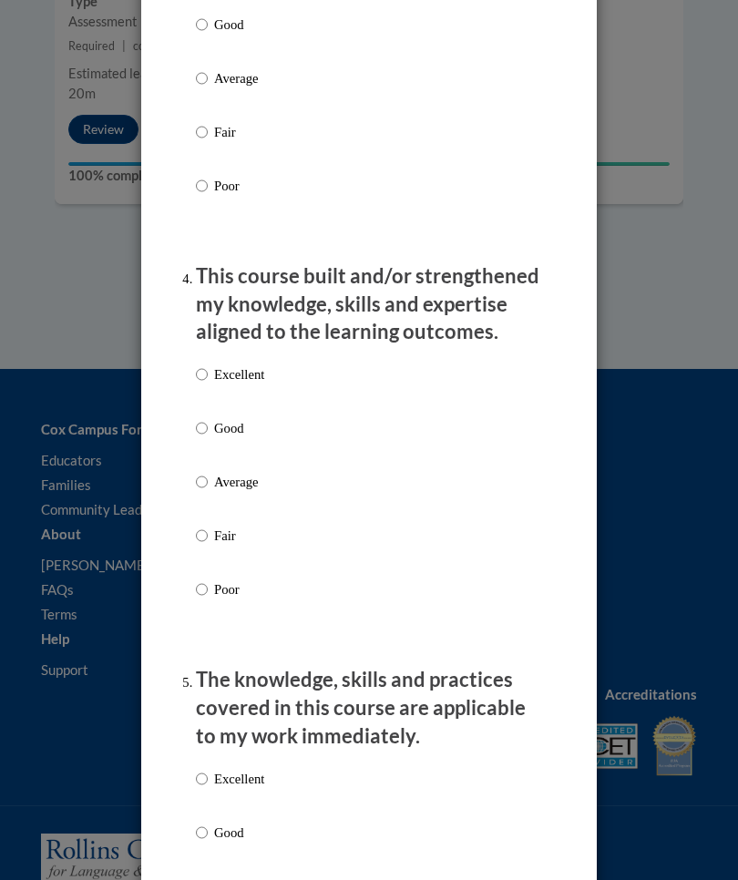
click at [204, 372] on input "Excellent" at bounding box center [202, 374] width 12 height 20
radio input "true"
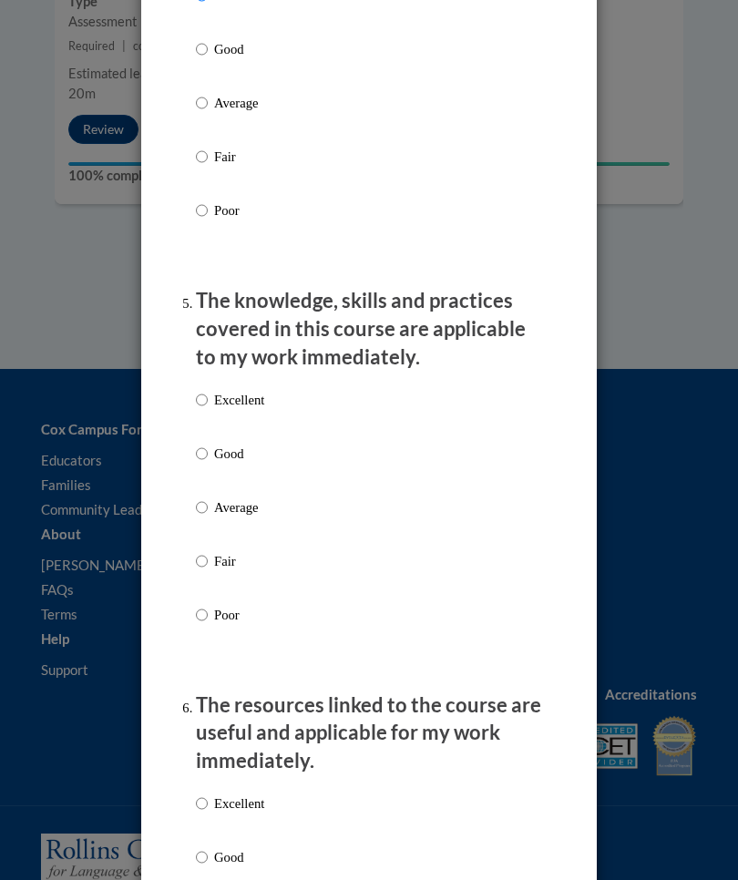
scroll to position [1635, 0]
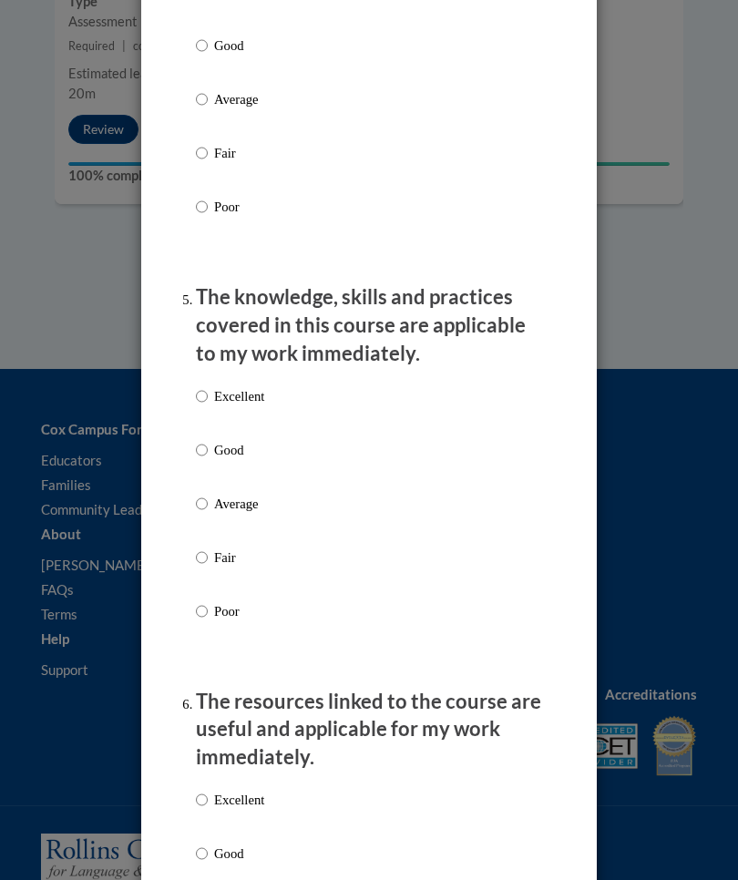
click at [208, 386] on input "Excellent" at bounding box center [202, 396] width 12 height 20
radio input "true"
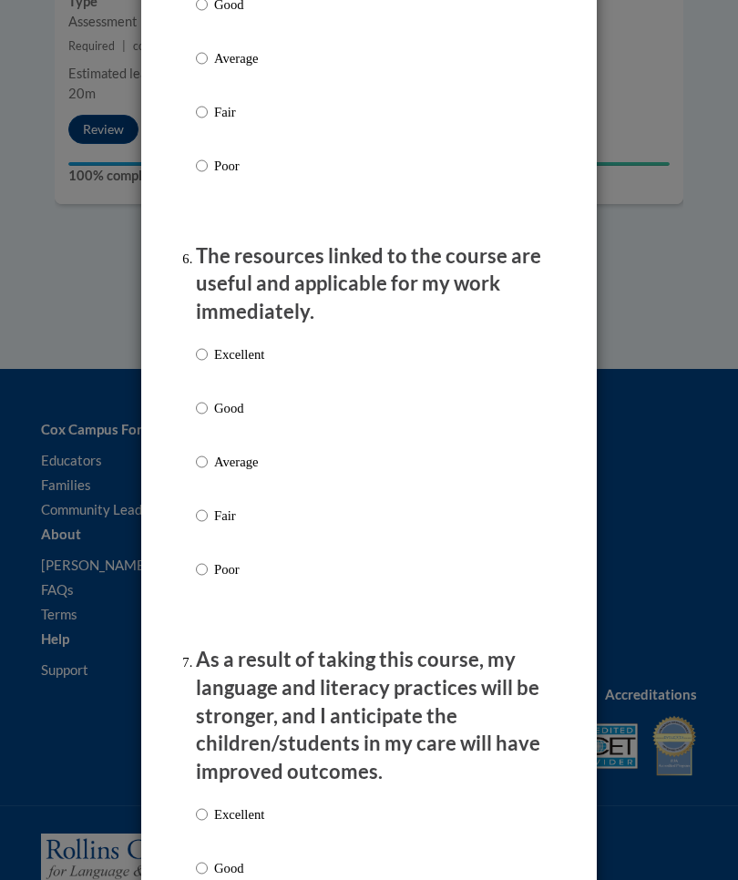
scroll to position [2082, 0]
click at [204, 355] on label "Excellent" at bounding box center [230, 367] width 68 height 49
click at [204, 355] on input "Excellent" at bounding box center [202, 353] width 12 height 20
radio input "true"
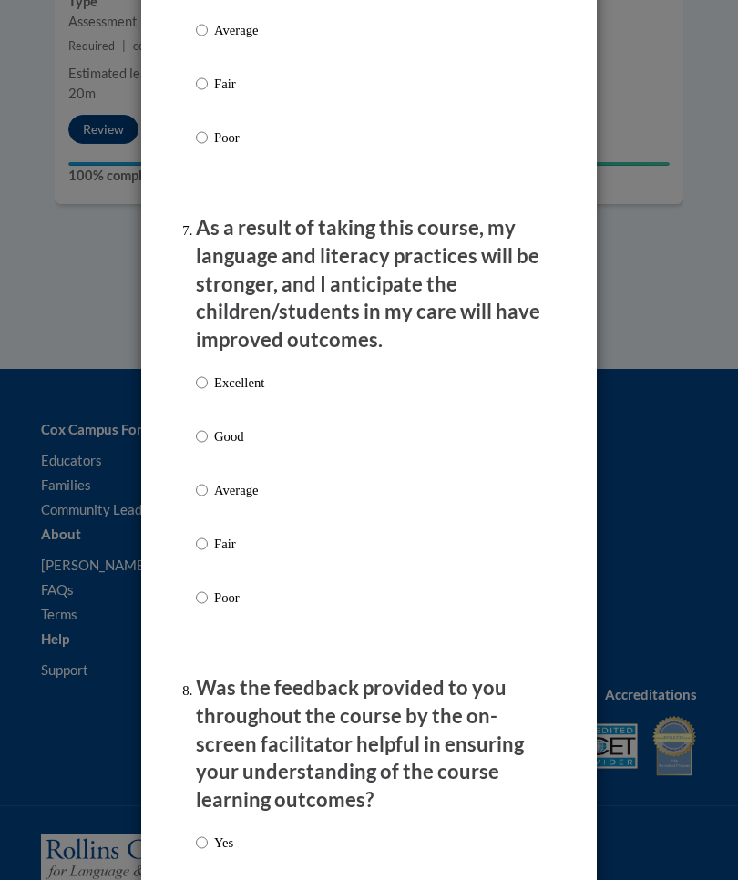
scroll to position [2515, 0]
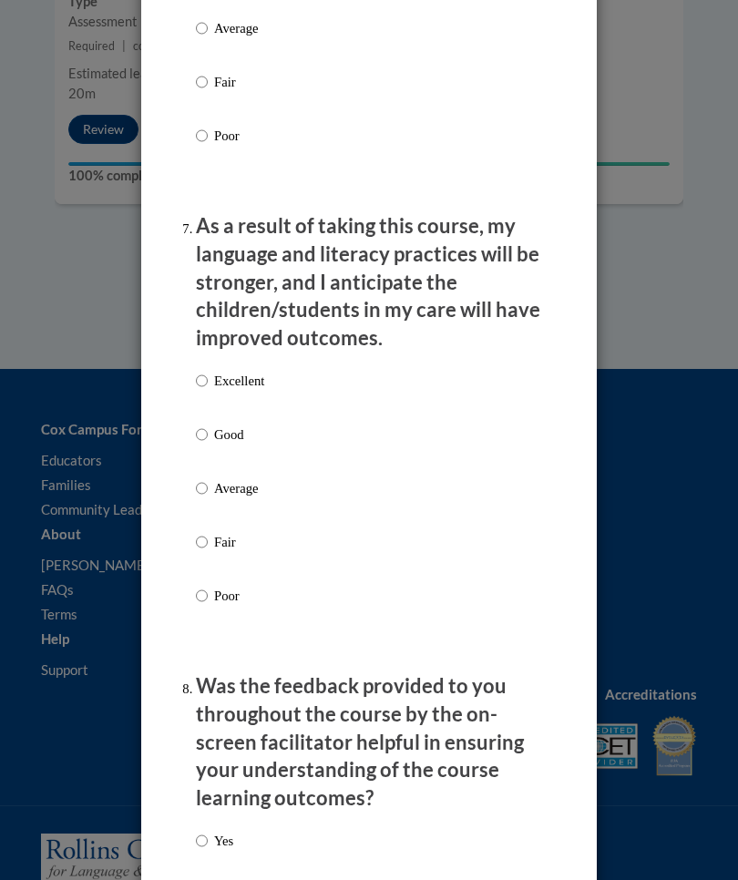
click at [205, 372] on input "Excellent" at bounding box center [202, 381] width 12 height 20
radio input "true"
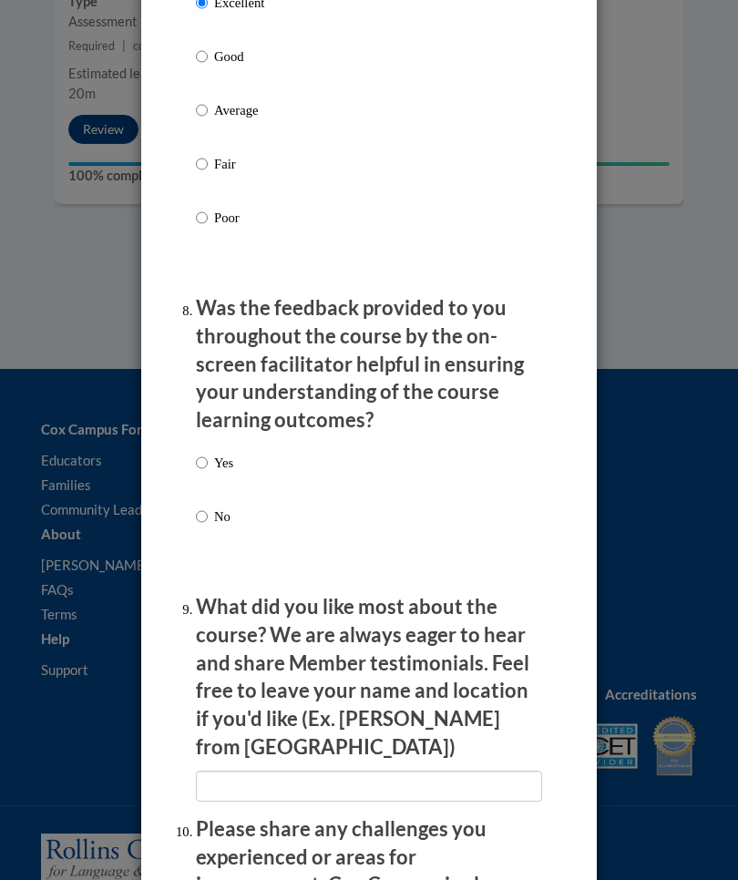
scroll to position [2897, 0]
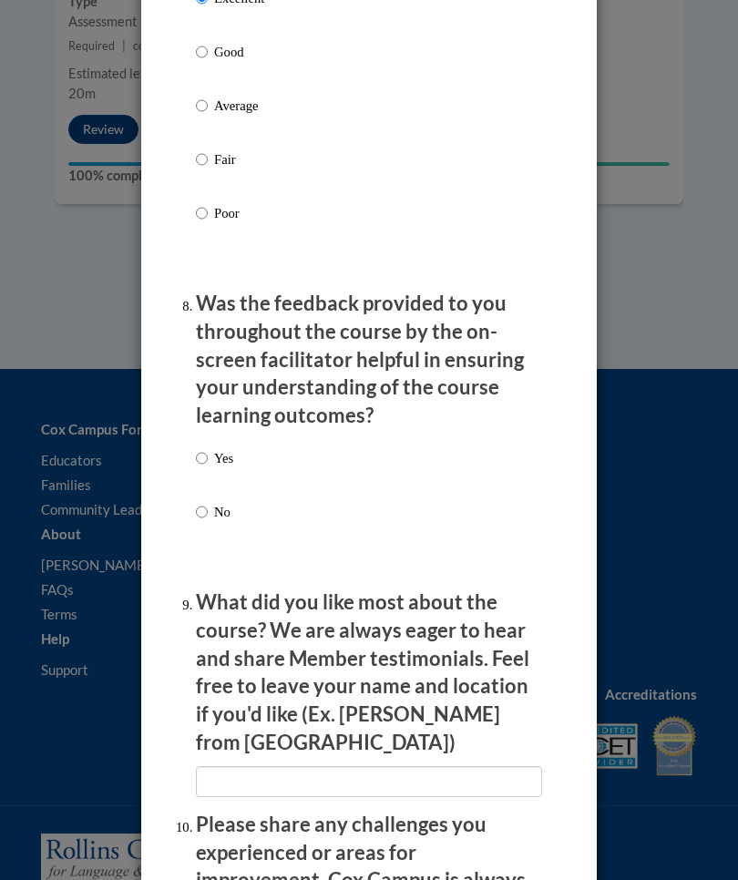
click at [203, 448] on input "Yes" at bounding box center [202, 458] width 12 height 20
radio input "true"
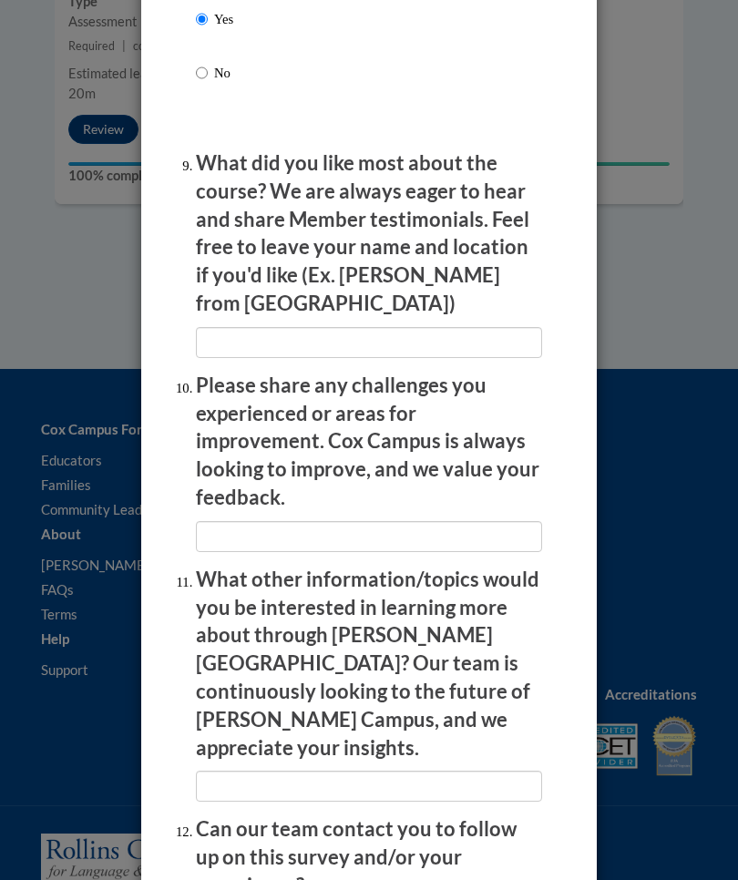
scroll to position [3337, 0]
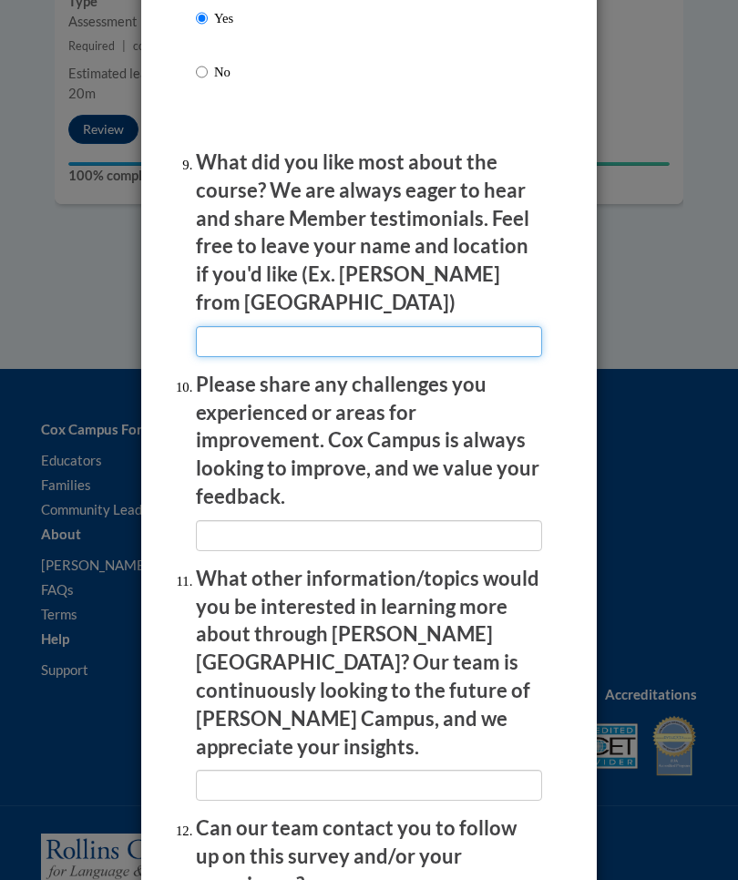
click at [260, 326] on input "textbox" at bounding box center [369, 341] width 346 height 31
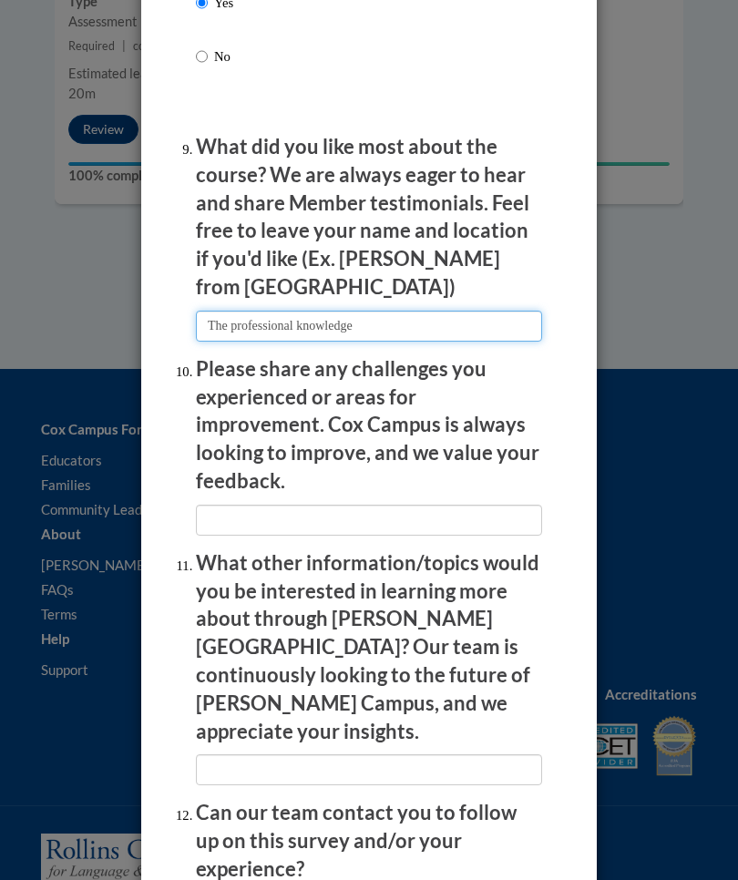
scroll to position [3352, 0]
type input "The professional knowledge"
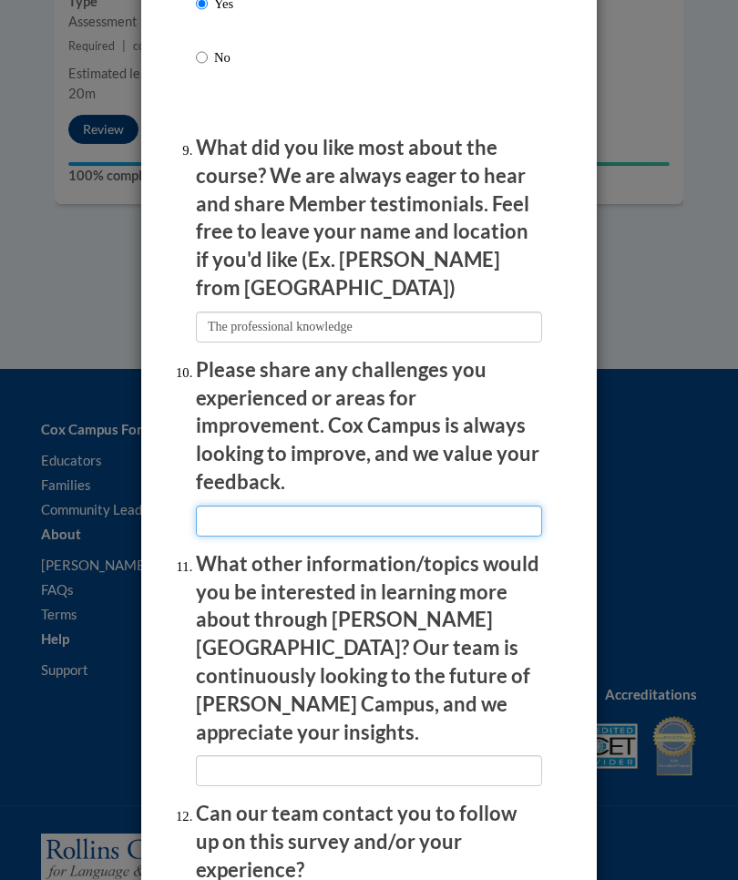
click at [272, 506] on input "textbox" at bounding box center [369, 521] width 346 height 31
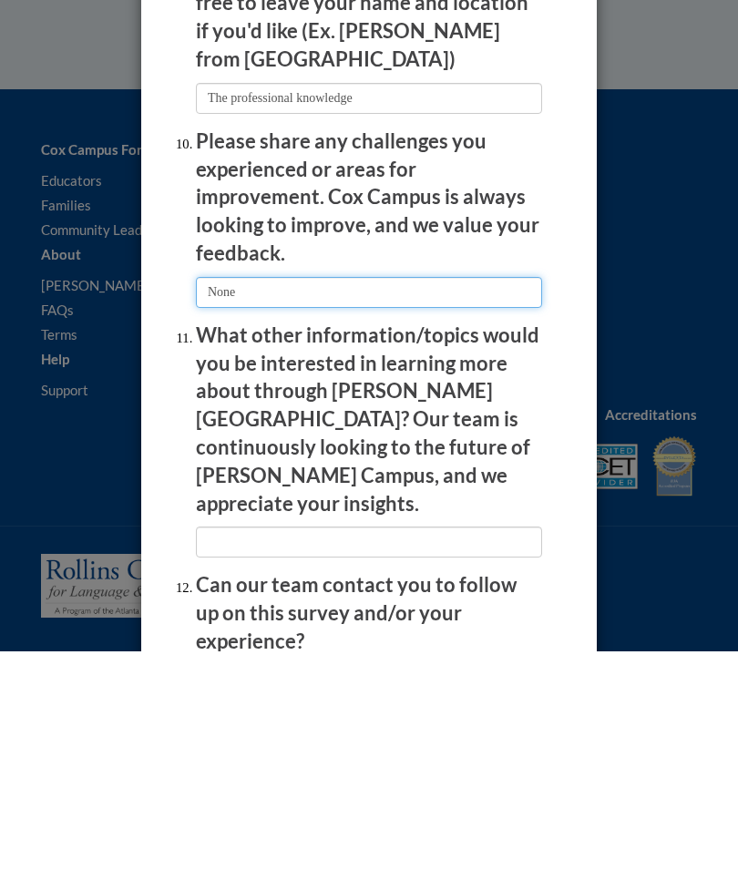
scroll to position [3304, 0]
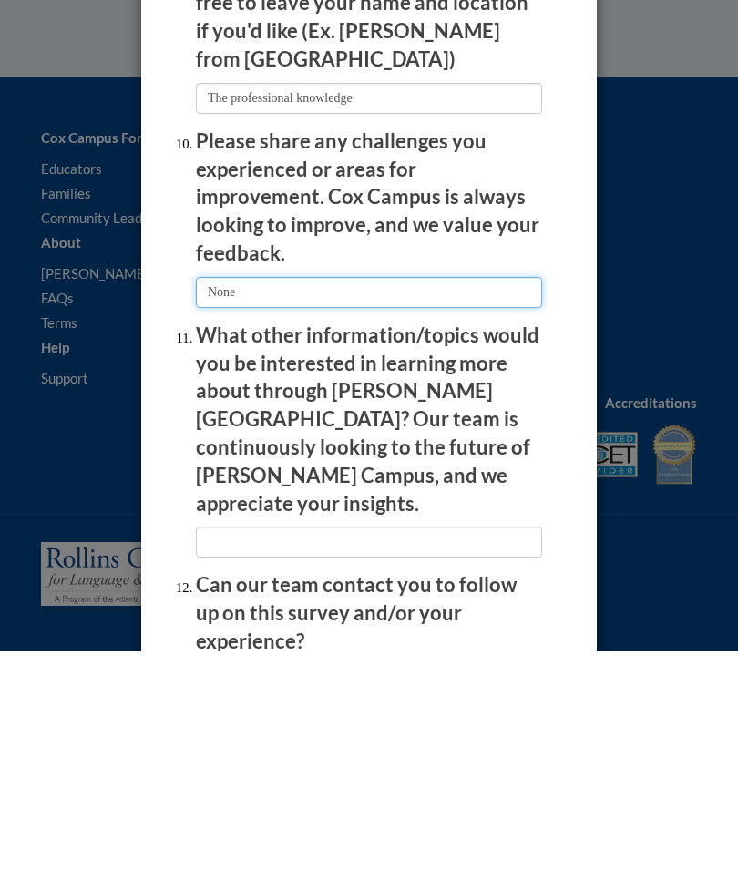
type input "None"
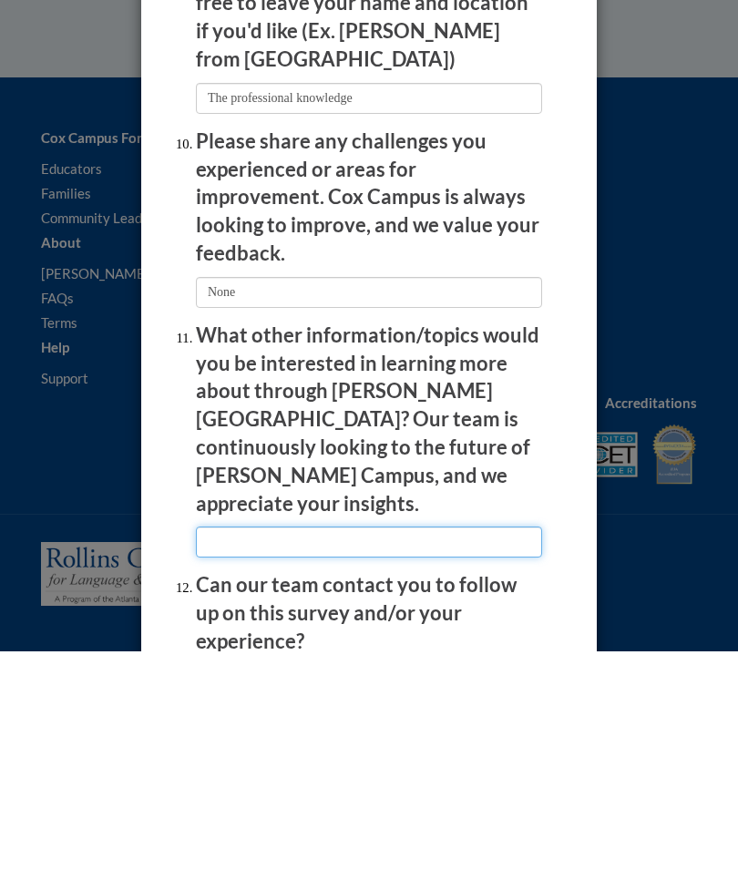
click at [255, 755] on input "textbox" at bounding box center [369, 770] width 346 height 31
click at [251, 755] on input "textbox" at bounding box center [369, 770] width 346 height 31
click at [389, 755] on input "textbox" at bounding box center [369, 770] width 346 height 31
type input "Adult respecting adults"
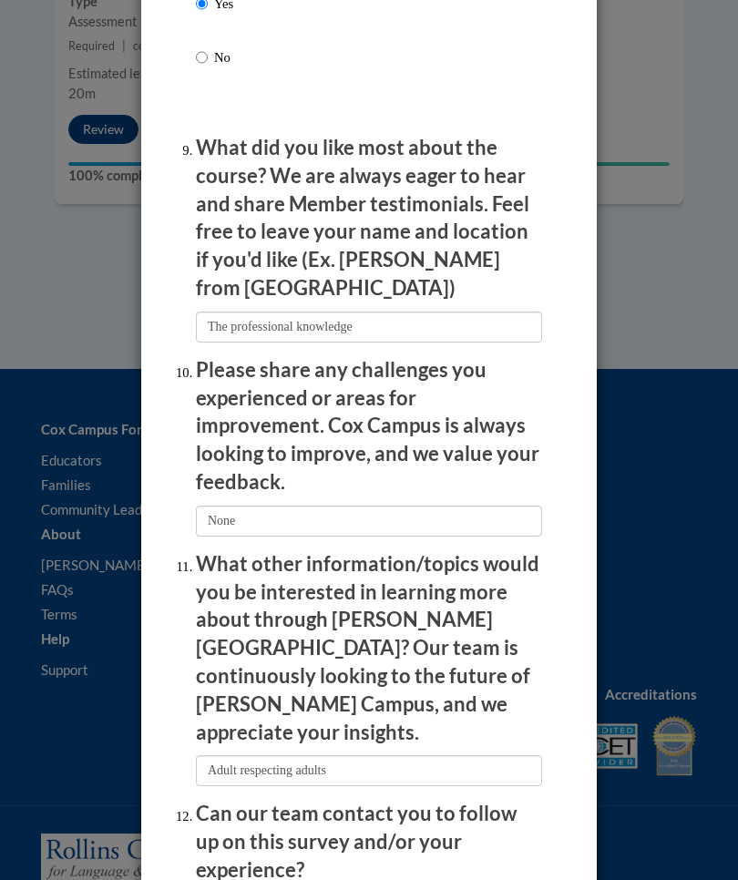
radio input "true"
